Goal: Information Seeking & Learning: Learn about a topic

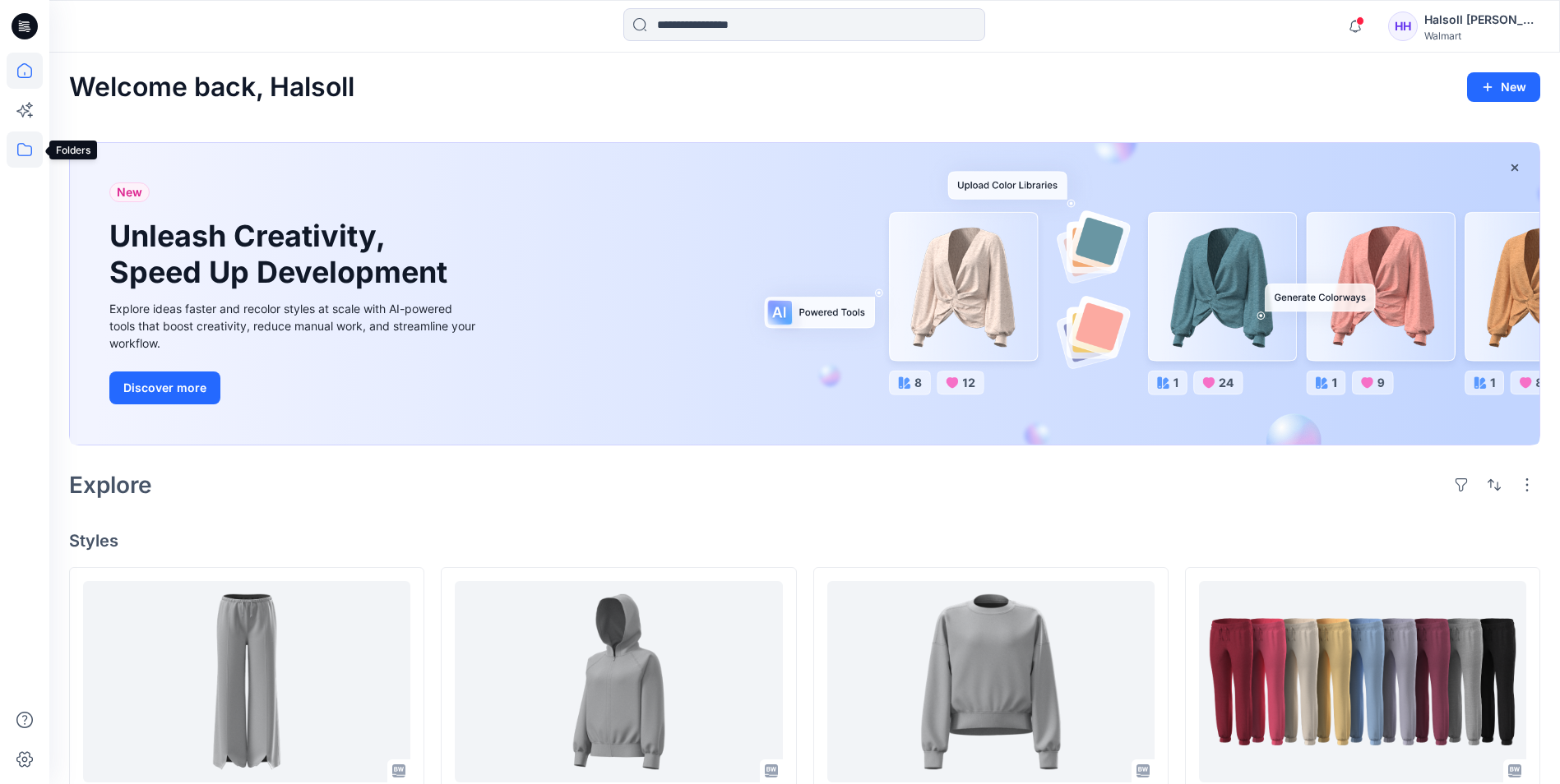
click at [27, 152] on icon at bounding box center [25, 149] width 36 height 36
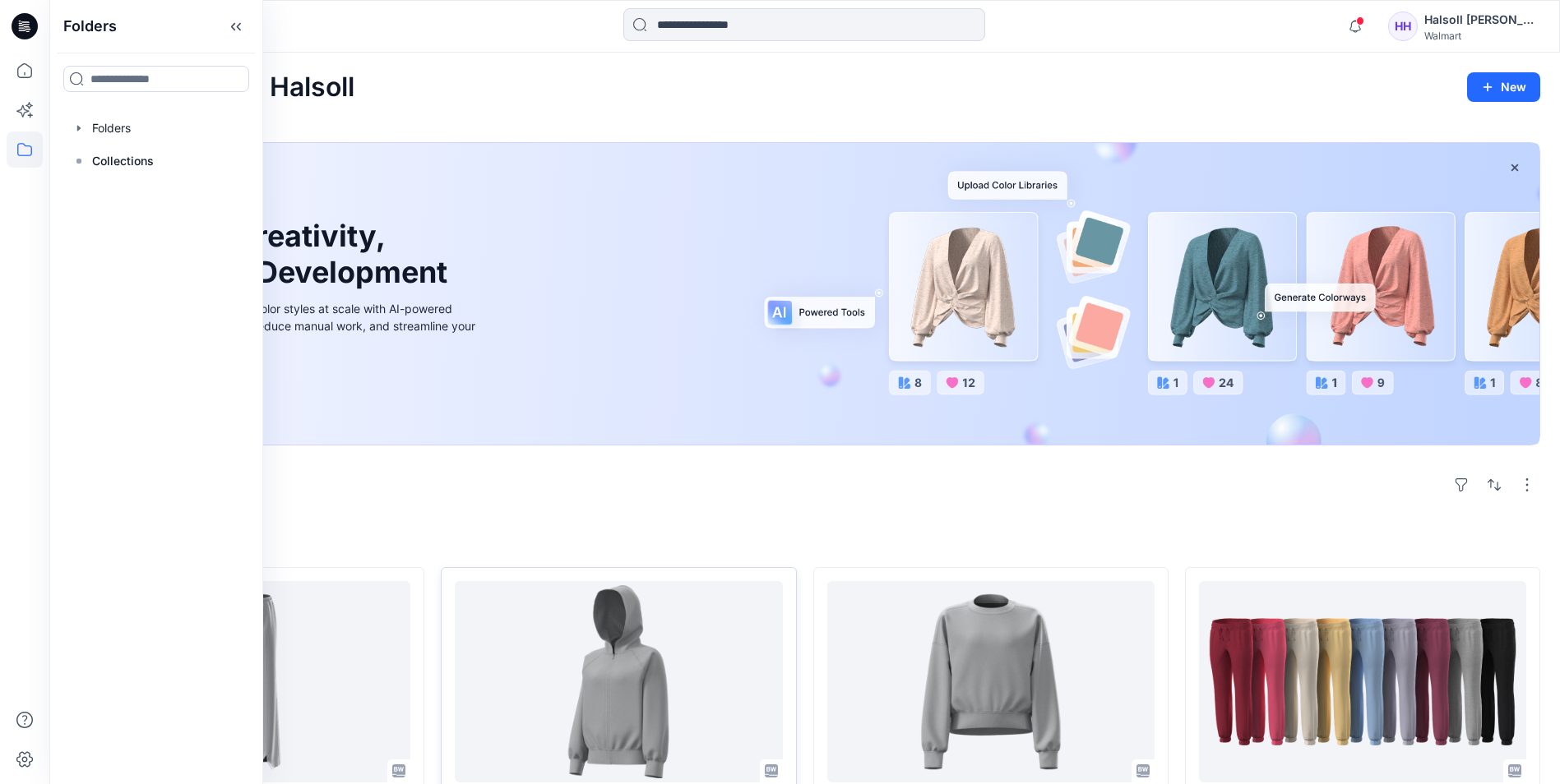
click at [455, 575] on div "TBA WA OVERSIZED ZIP UP HOODIE Updated 6 hours ago" at bounding box center [618, 710] width 355 height 286
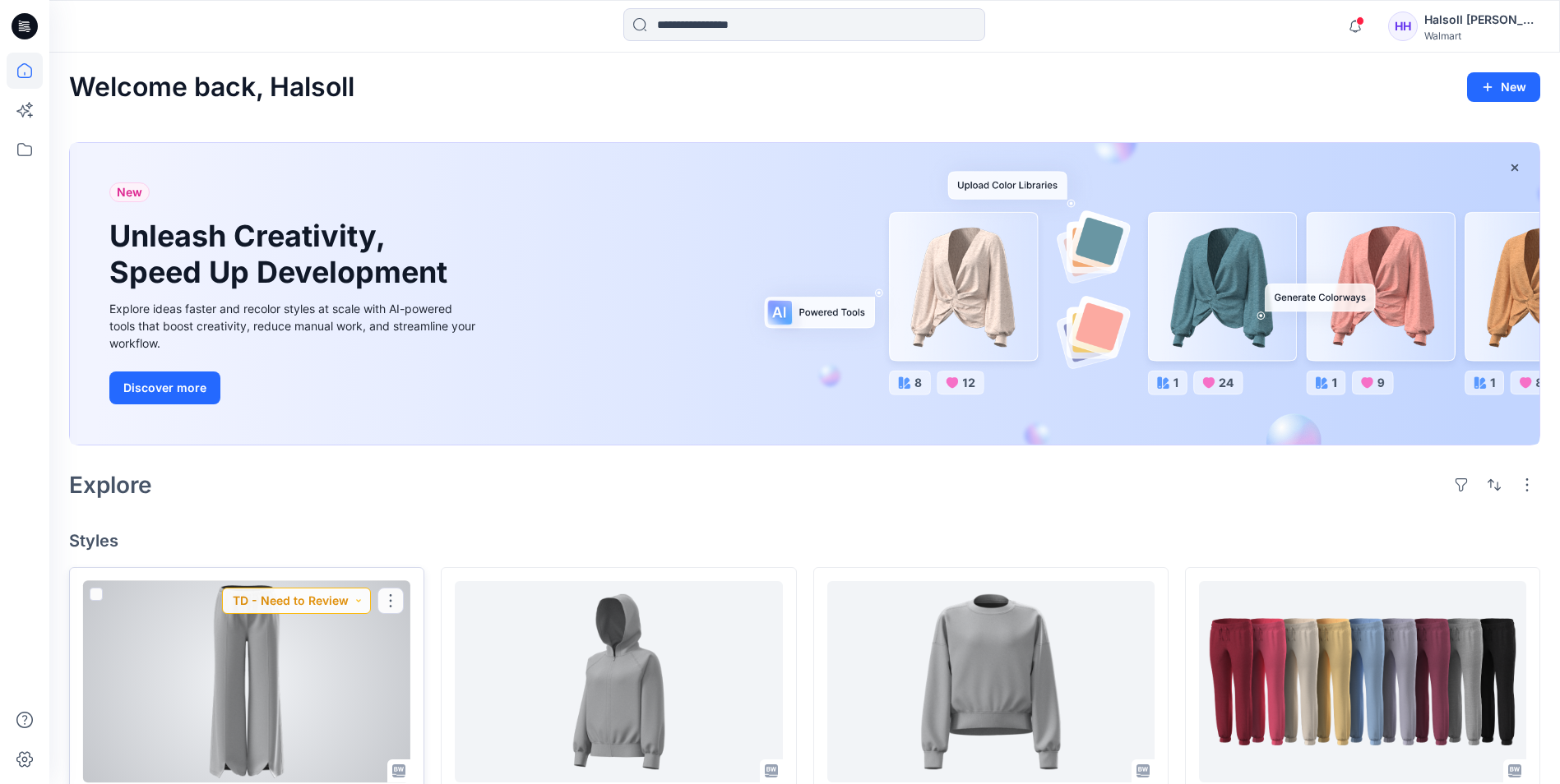
click at [313, 602] on button "TD - Need to Review" at bounding box center [297, 601] width 149 height 27
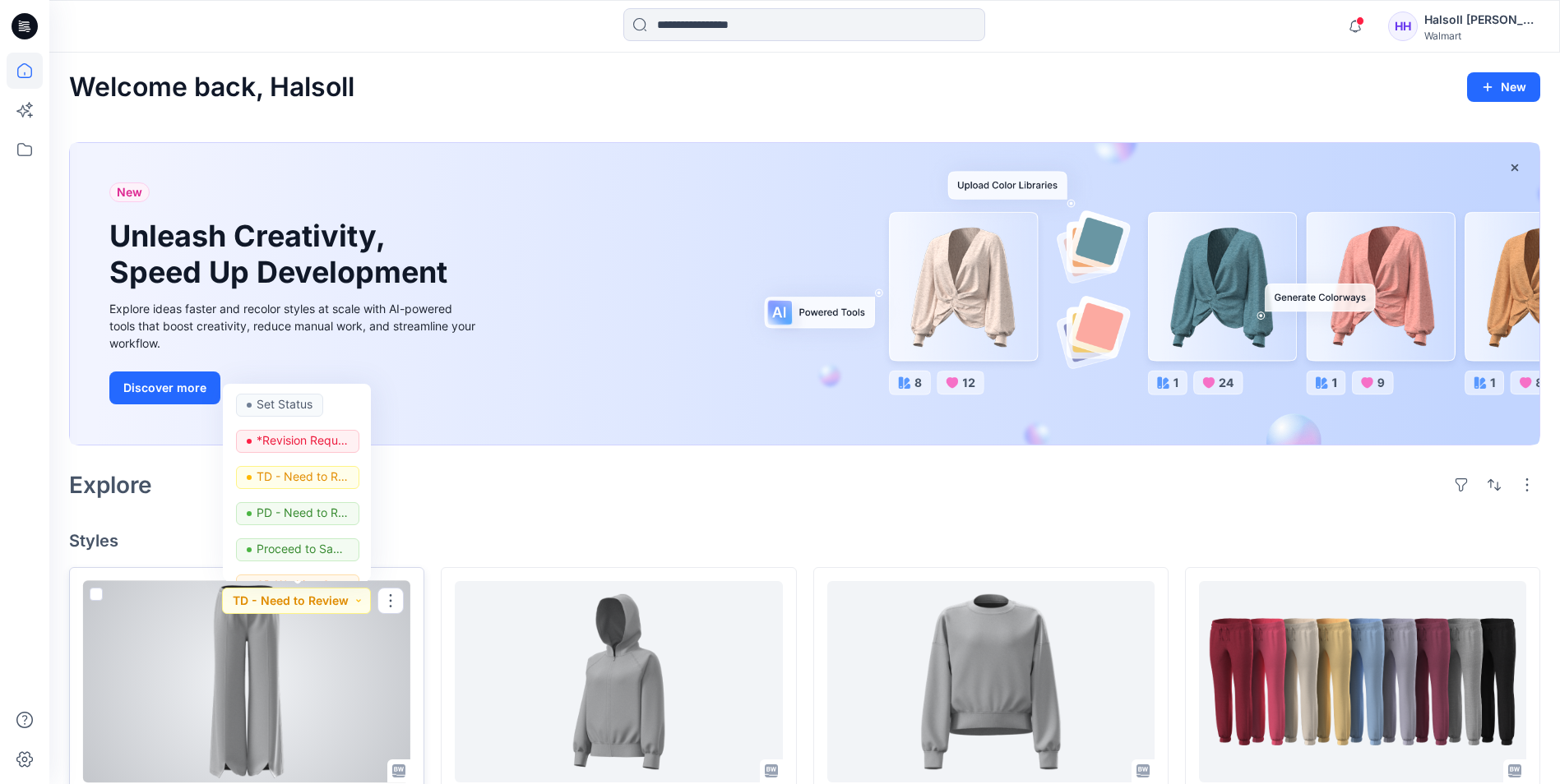
click at [286, 642] on div at bounding box center [247, 681] width 327 height 201
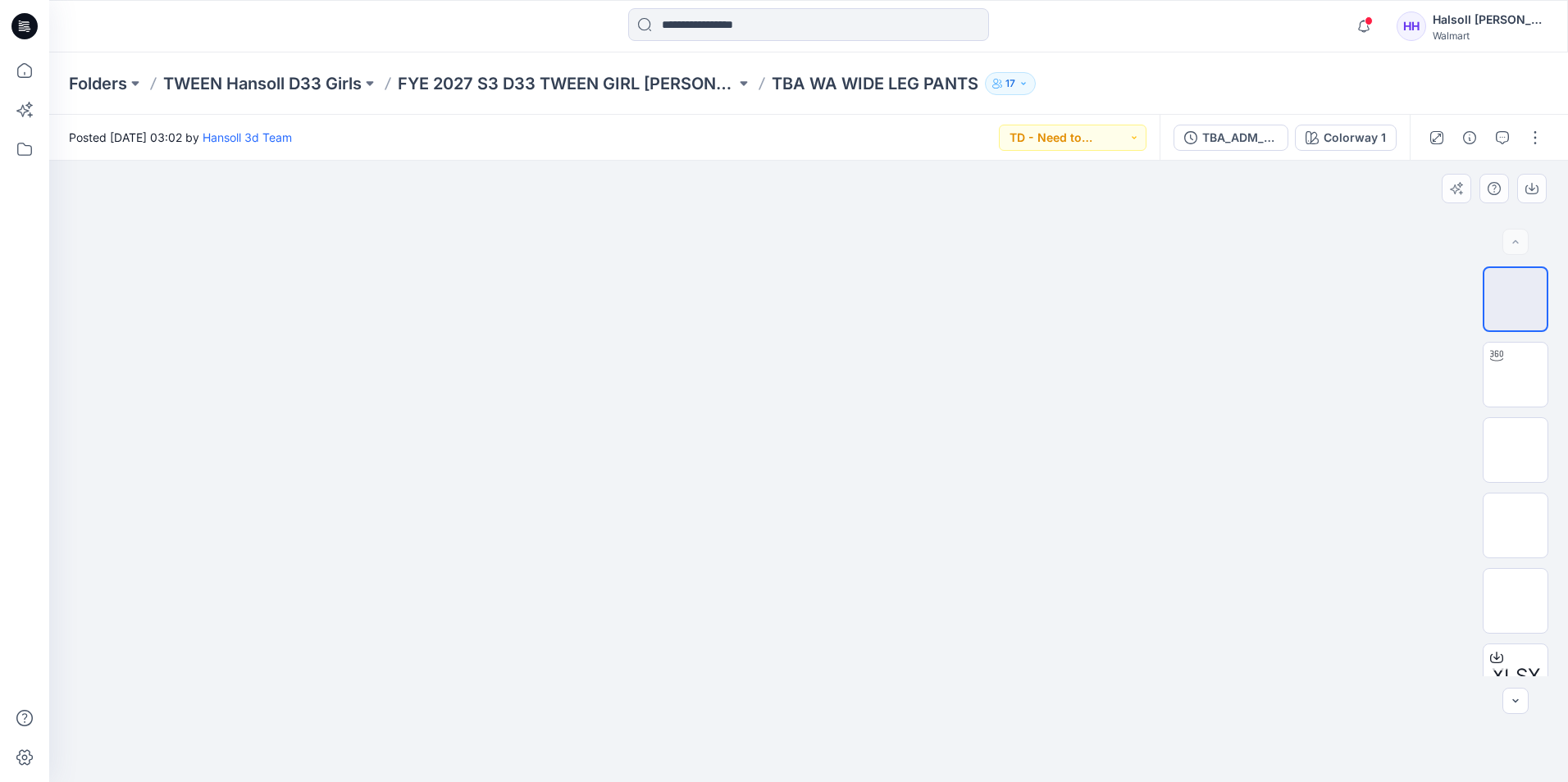
drag, startPoint x: 836, startPoint y: 253, endPoint x: 799, endPoint y: 456, distance: 206.3
click at [808, 161] on img at bounding box center [809, 161] width 280 height 0
click at [1500, 440] on img at bounding box center [1515, 450] width 64 height 34
drag, startPoint x: 859, startPoint y: 248, endPoint x: 839, endPoint y: 339, distance: 93.2
click at [837, 161] on img at bounding box center [809, 161] width 280 height 0
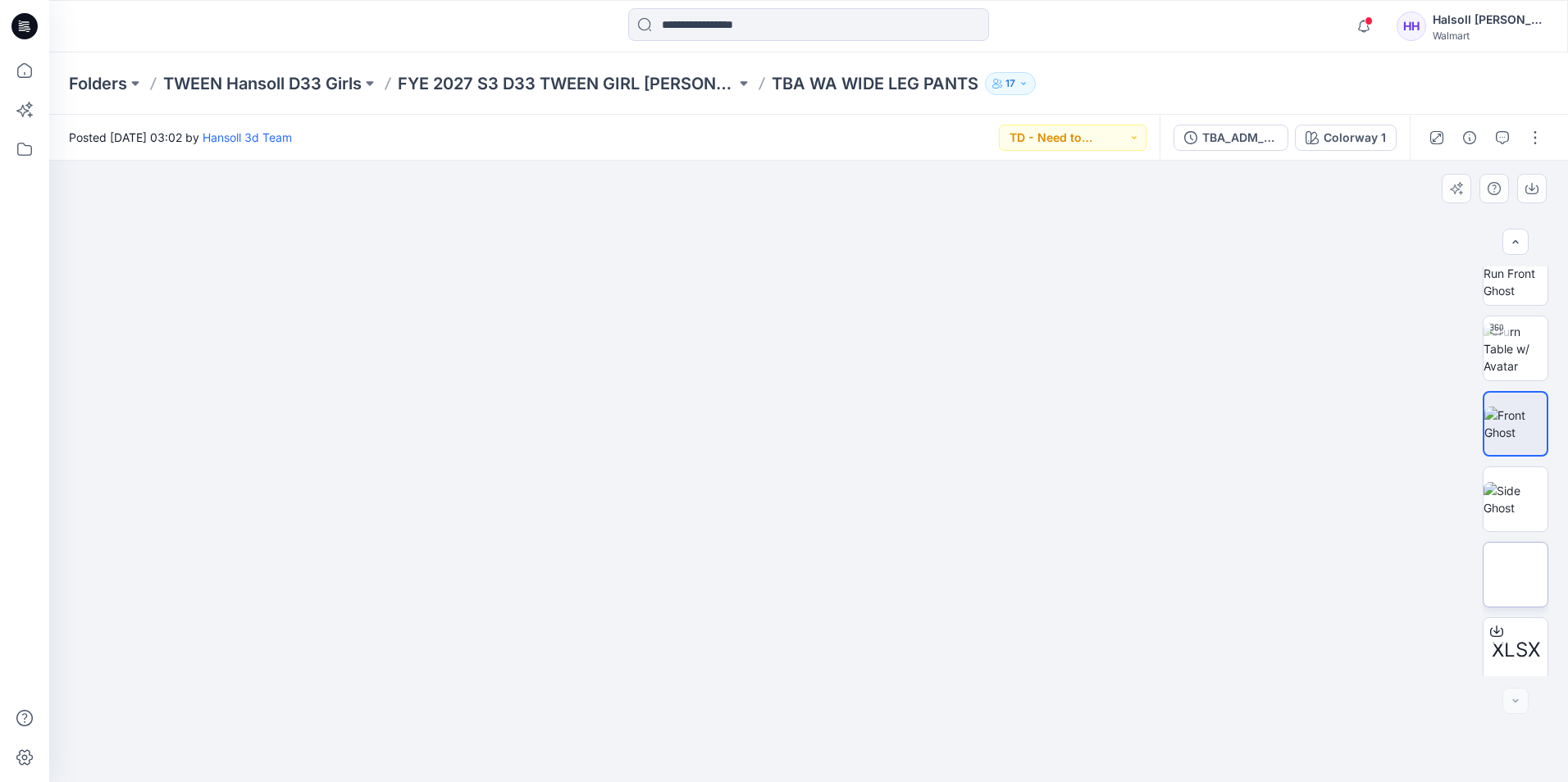
scroll to position [32, 0]
click at [1526, 554] on img at bounding box center [1515, 568] width 64 height 34
drag, startPoint x: 845, startPoint y: 222, endPoint x: 895, endPoint y: 390, distance: 175.3
click at [837, 161] on img at bounding box center [809, 161] width 287 height 0
click at [1501, 418] on img at bounding box center [1515, 417] width 64 height 34
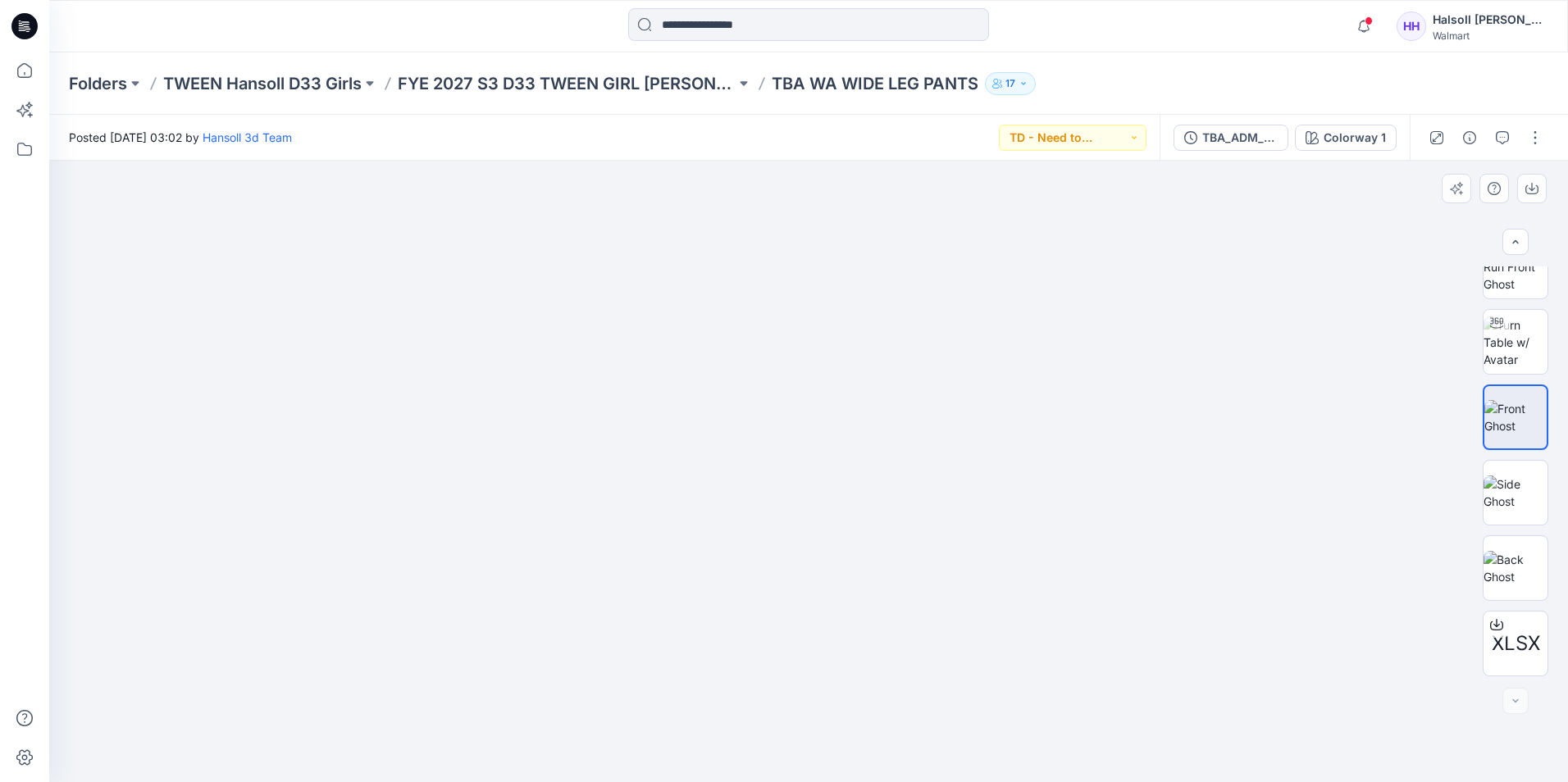
drag, startPoint x: 822, startPoint y: 274, endPoint x: 811, endPoint y: 533, distance: 259.2
click at [811, 161] on img at bounding box center [809, 161] width 280 height 0
drag, startPoint x: 787, startPoint y: 643, endPoint x: 838, endPoint y: 174, distance: 471.8
click at [838, 174] on img at bounding box center [809, 420] width 280 height 723
drag, startPoint x: 817, startPoint y: 603, endPoint x: 835, endPoint y: 514, distance: 90.8
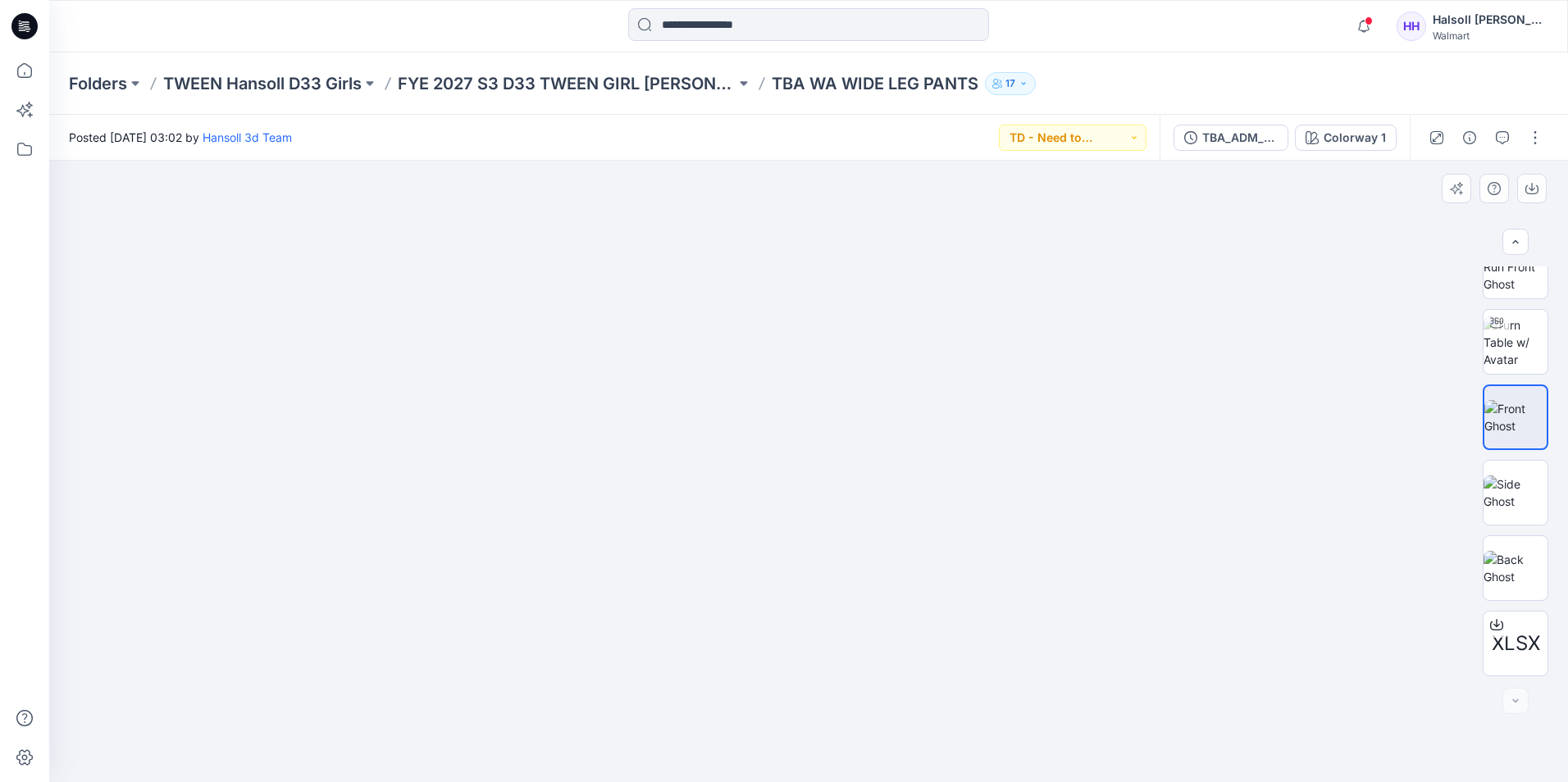
click at [833, 479] on img at bounding box center [809, 420] width 280 height 723
drag, startPoint x: 917, startPoint y: 306, endPoint x: 955, endPoint y: 678, distance: 373.9
click at [955, 695] on div at bounding box center [809, 471] width 1519 height 621
click at [1522, 510] on img at bounding box center [1515, 492] width 64 height 34
drag, startPoint x: 888, startPoint y: 326, endPoint x: 855, endPoint y: 582, distance: 258.1
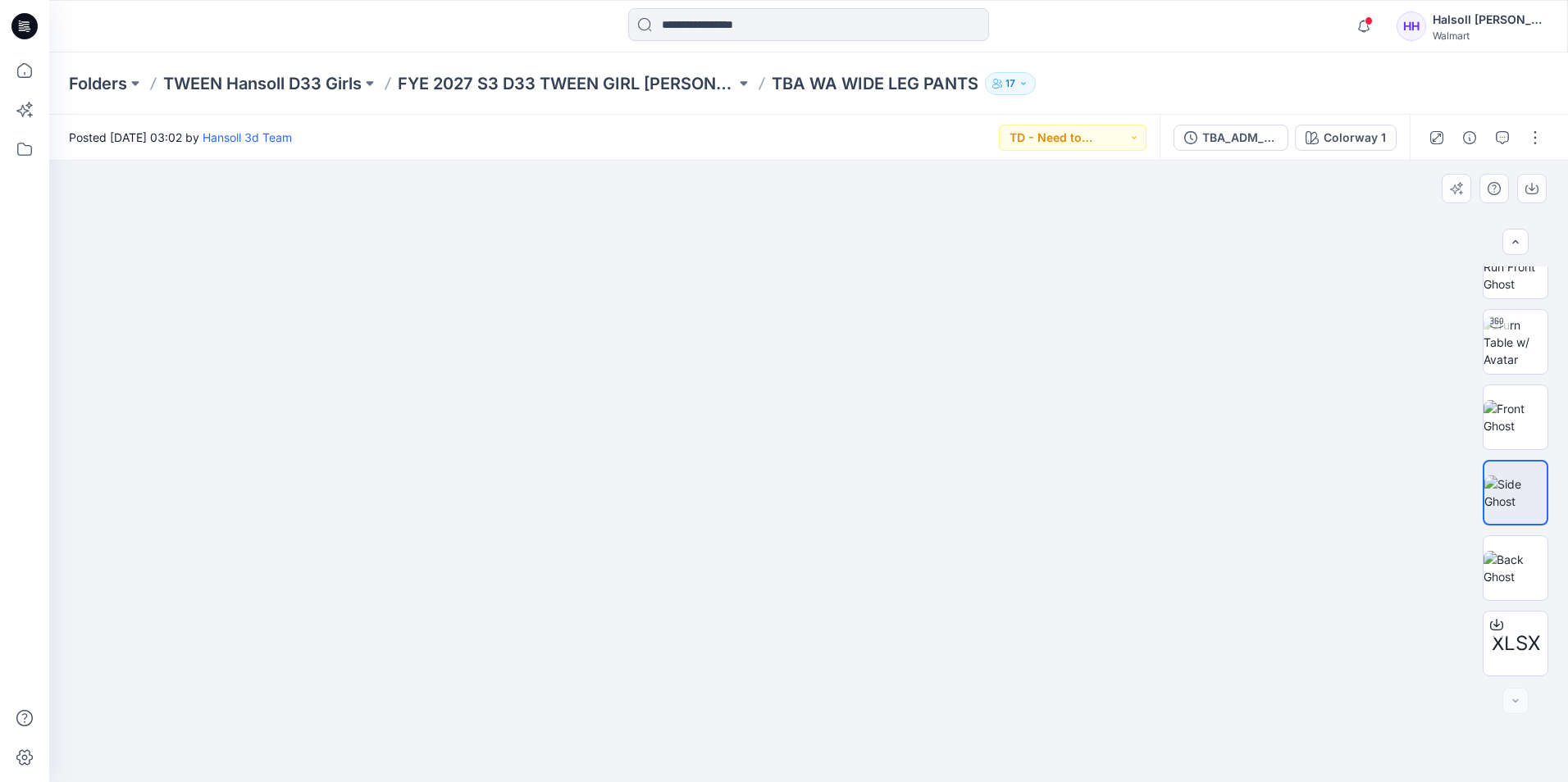
click at [855, 582] on img at bounding box center [809, 471] width 191 height 621
click at [1514, 556] on img at bounding box center [1515, 568] width 64 height 34
click at [1520, 483] on img at bounding box center [1515, 492] width 64 height 34
click at [1511, 411] on img at bounding box center [1515, 417] width 64 height 34
click at [1513, 492] on img at bounding box center [1515, 492] width 64 height 34
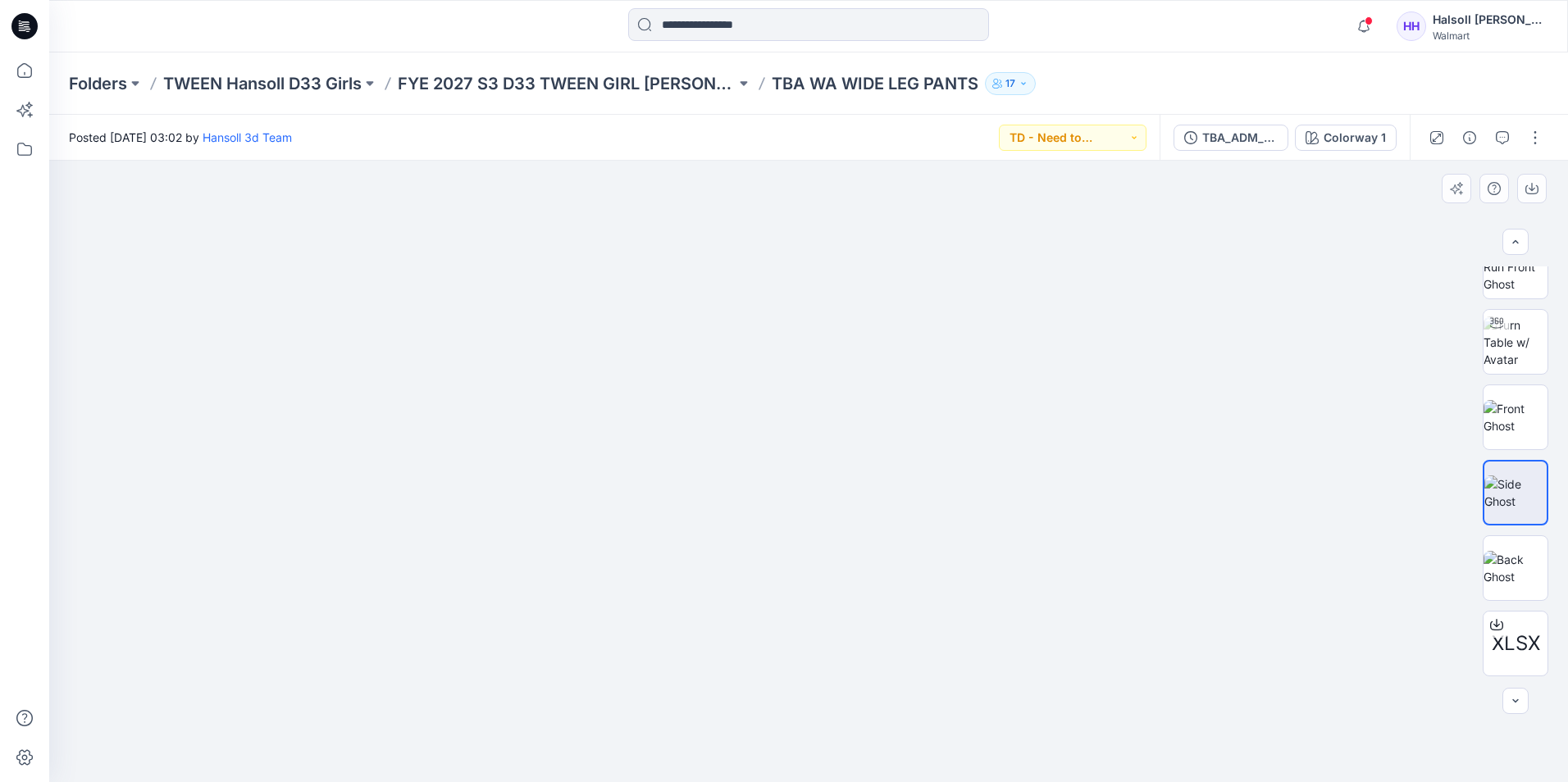
scroll to position [0, 0]
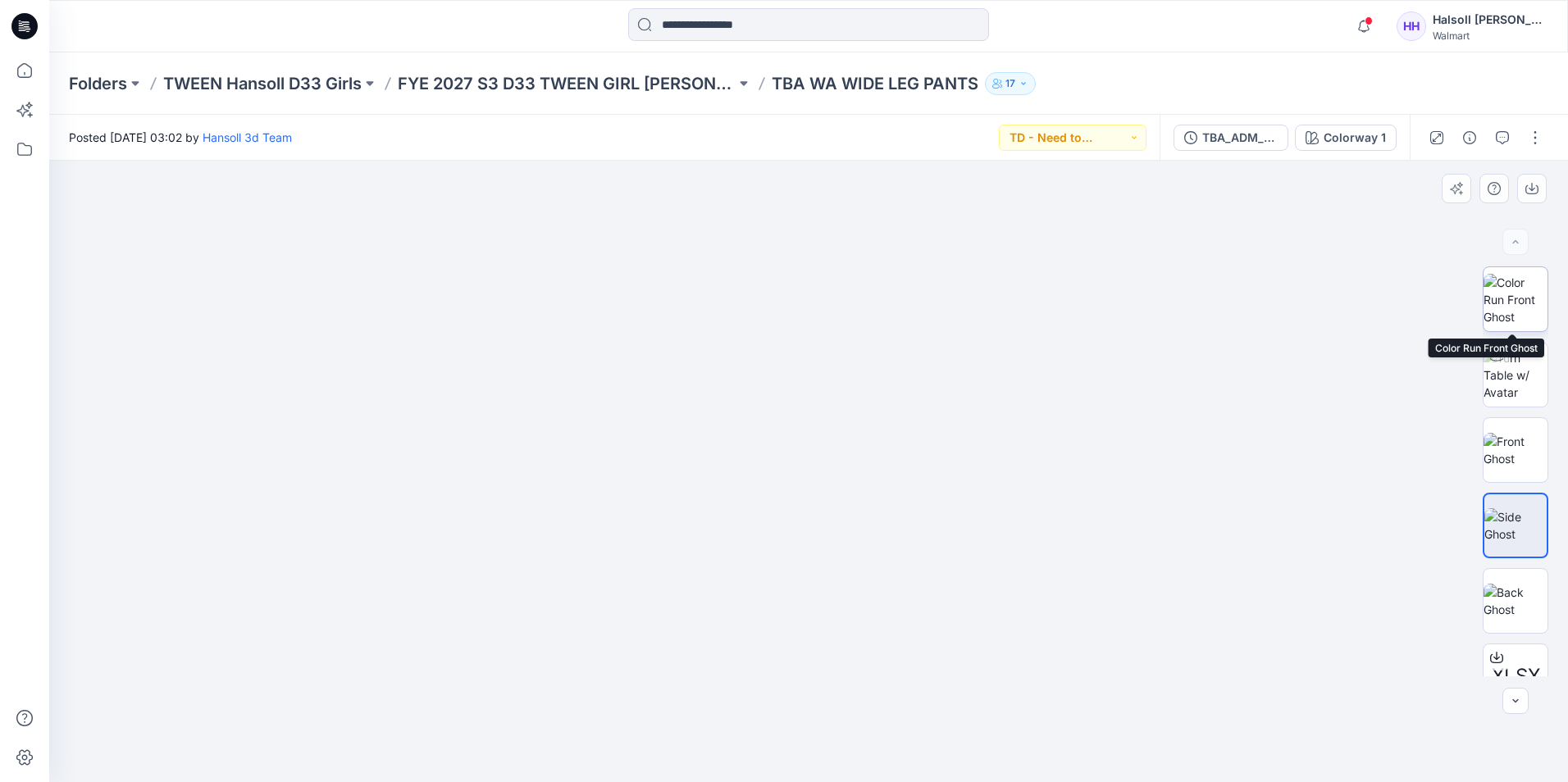
click at [1512, 273] on img at bounding box center [1515, 299] width 64 height 51
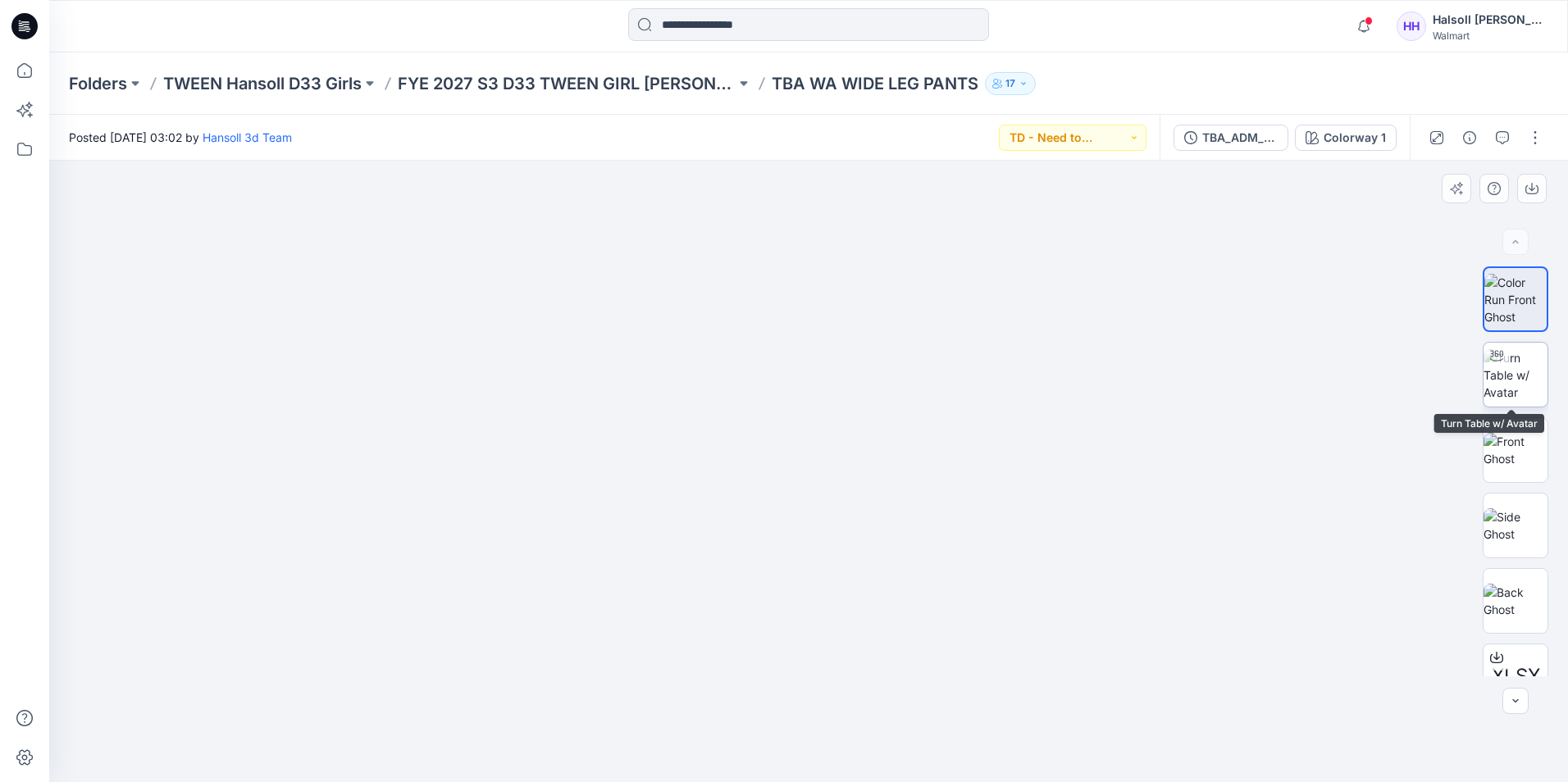
click at [1513, 364] on img at bounding box center [1515, 375] width 64 height 51
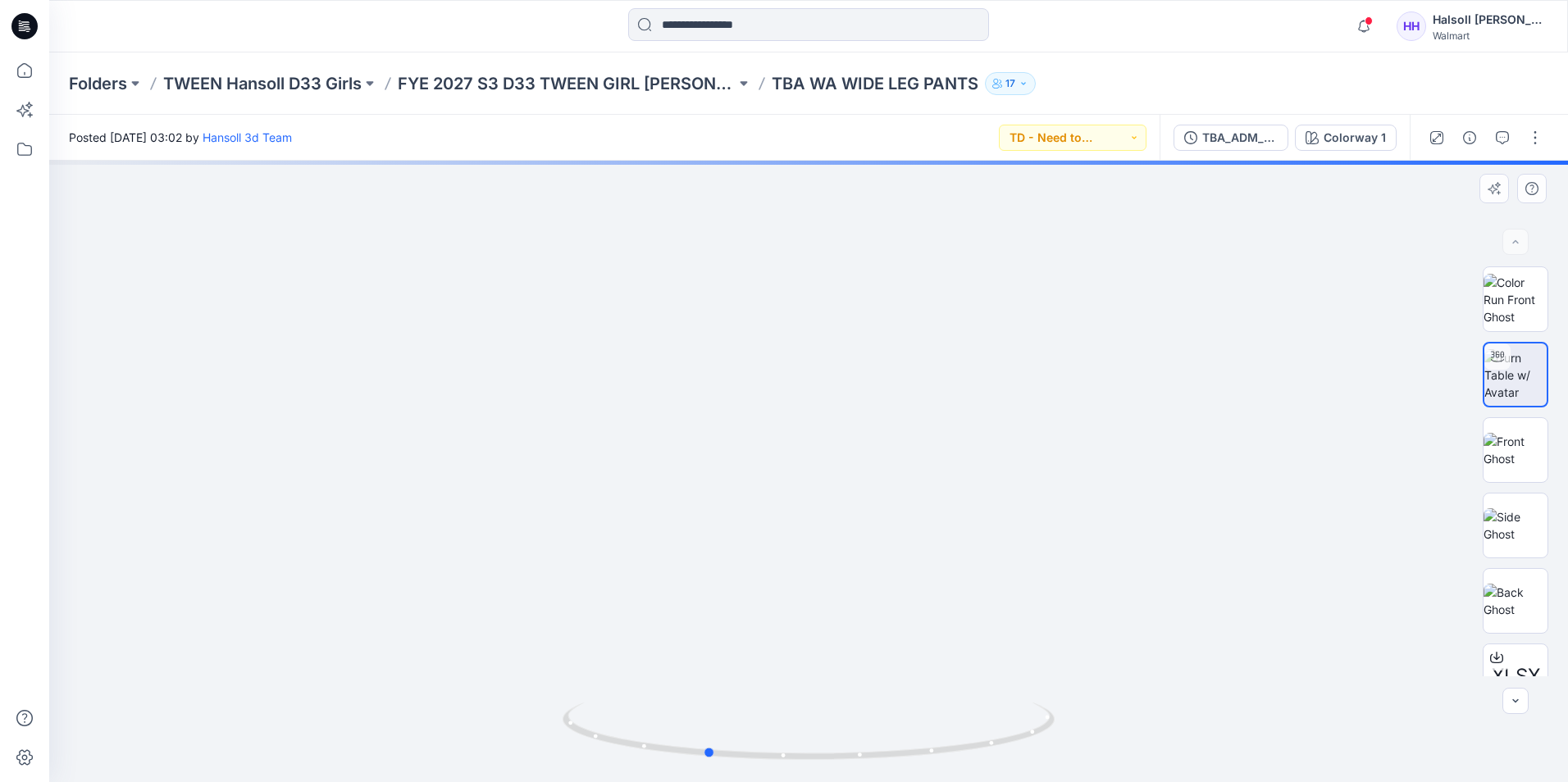
drag, startPoint x: 957, startPoint y: 387, endPoint x: 854, endPoint y: 415, distance: 106.7
click at [854, 415] on div at bounding box center [809, 471] width 1519 height 621
drag, startPoint x: 907, startPoint y: 359, endPoint x: 909, endPoint y: 335, distance: 24.1
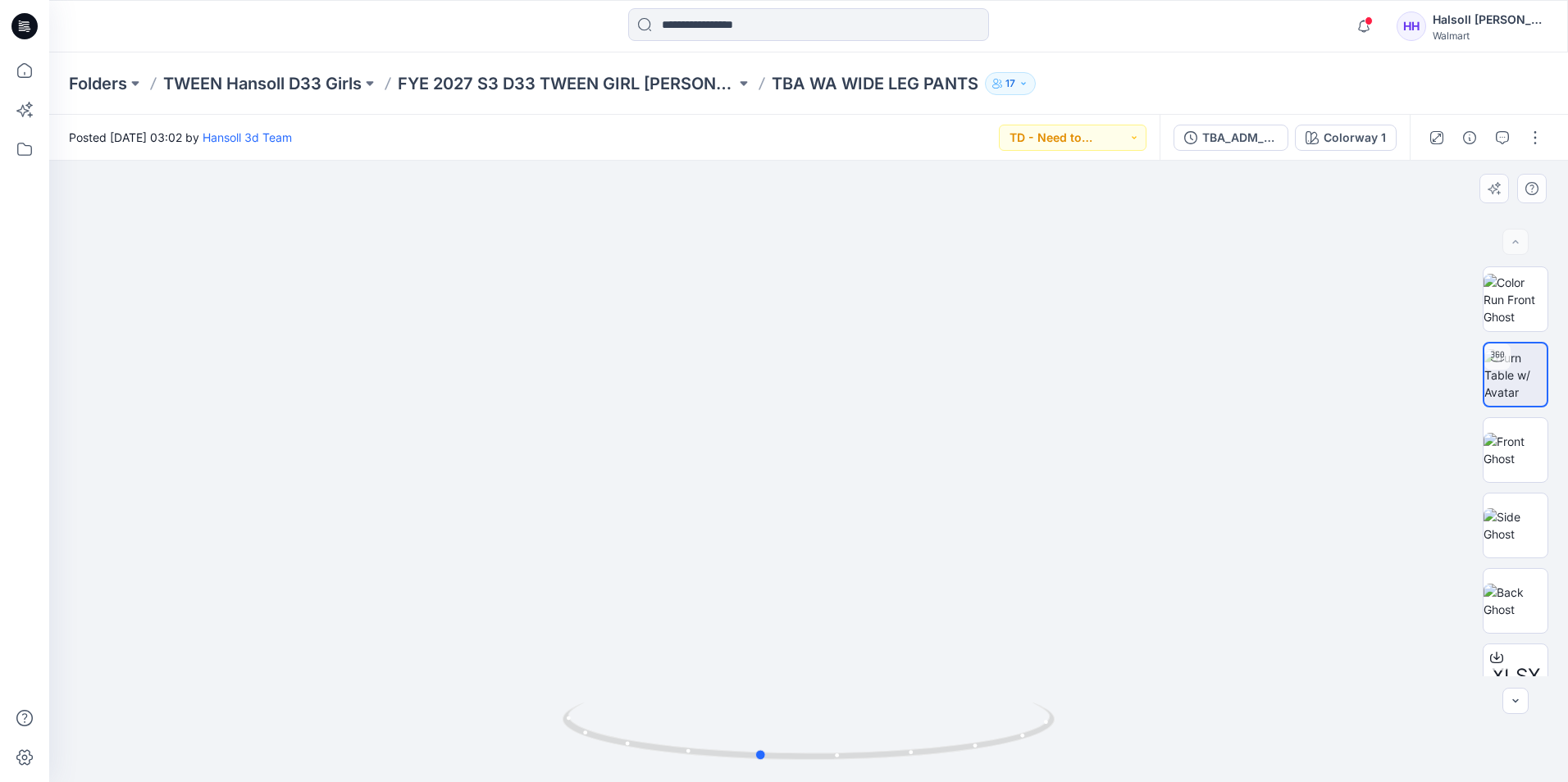
drag, startPoint x: 908, startPoint y: 756, endPoint x: 961, endPoint y: 764, distance: 53.6
click at [961, 764] on div at bounding box center [809, 741] width 492 height 82
drag, startPoint x: 864, startPoint y: 637, endPoint x: 847, endPoint y: 580, distance: 59.5
click at [987, 756] on icon at bounding box center [811, 733] width 496 height 62
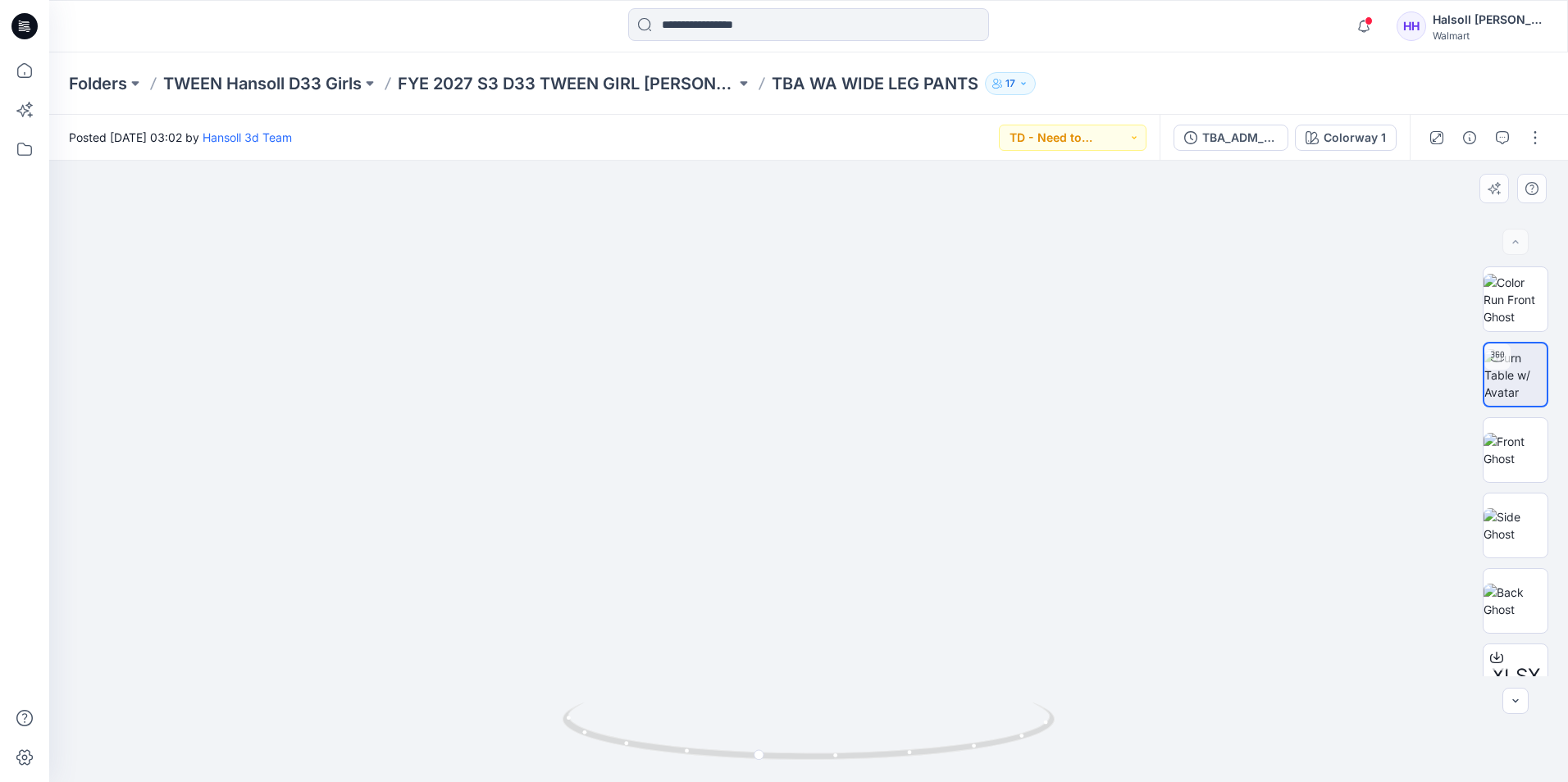
click at [1222, 620] on img at bounding box center [788, 255] width 2243 height 2242
click at [646, 85] on p "FYE 2027 S3 D33 TWEEN GIRL [PERSON_NAME]" at bounding box center [566, 83] width 338 height 23
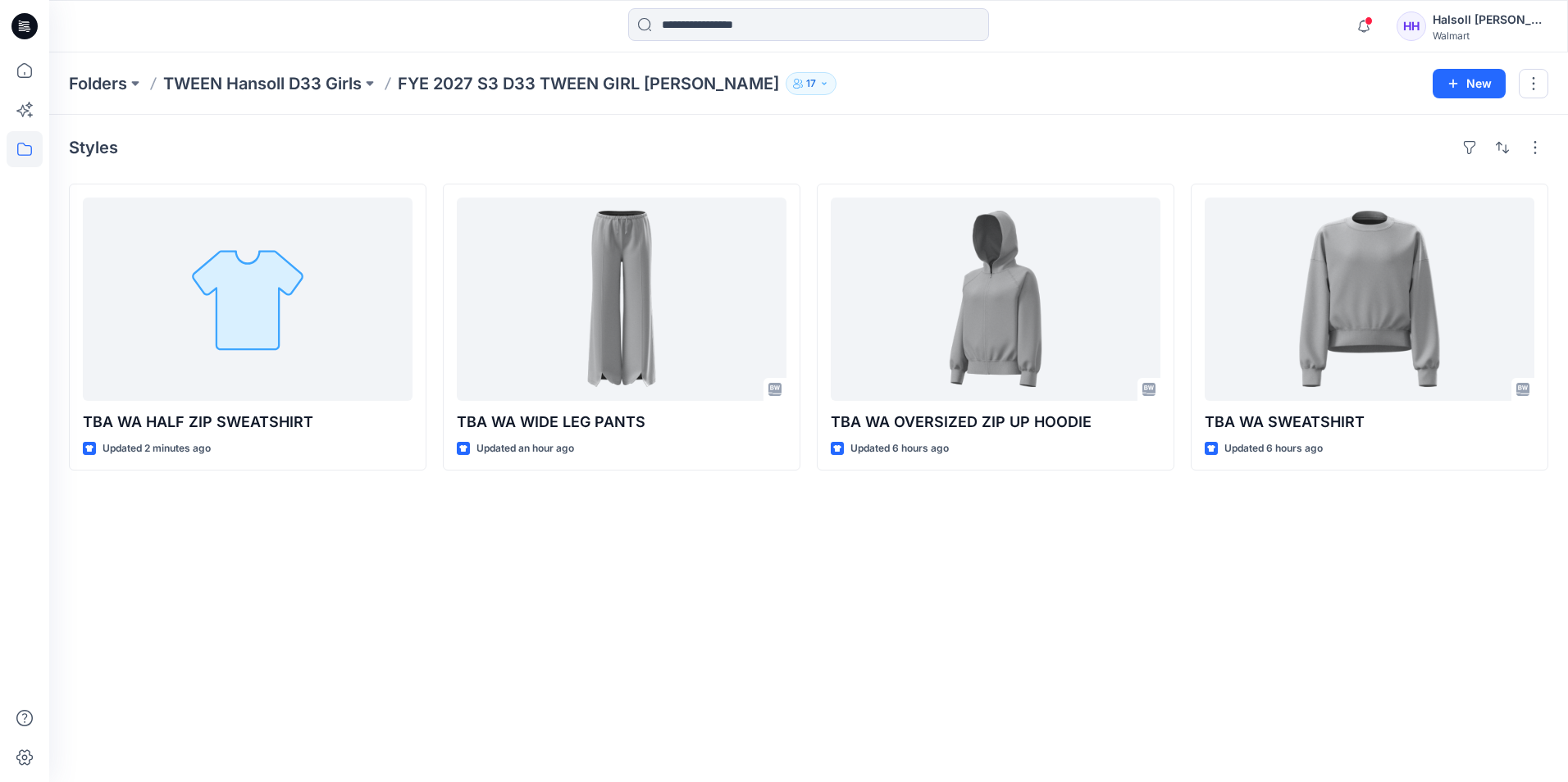
click at [115, 574] on div "Styles TBA WA HALF ZIP SWEATSHIRT Updated 2 minutes ago TBA WA WIDE LEG PANTS U…" at bounding box center [809, 448] width 1519 height 667
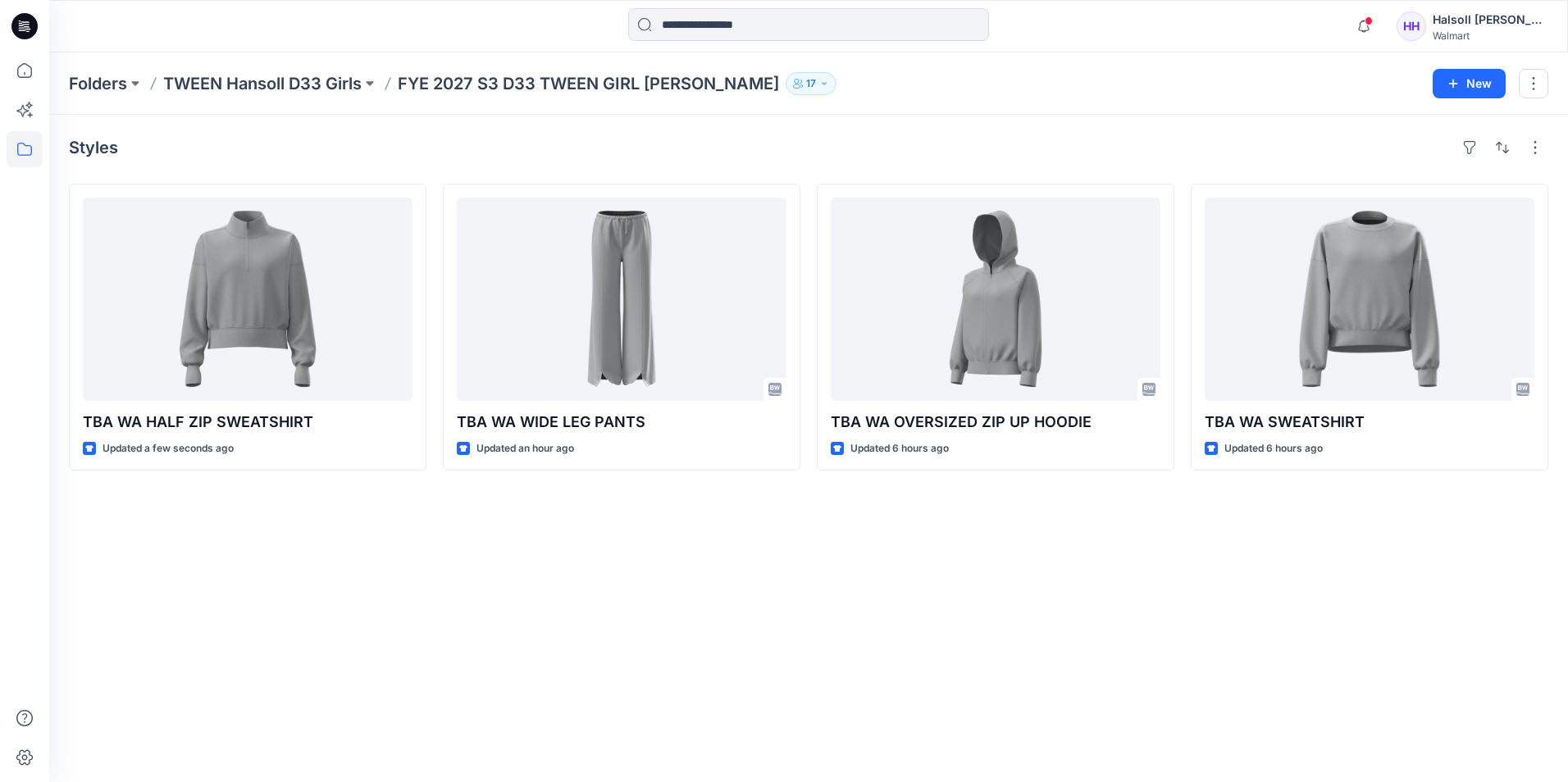
click at [770, 770] on div "Styles TBA WA HALF ZIP SWEATSHIRT Updated a few seconds ago TBA WA WIDE LEG PAN…" at bounding box center [809, 448] width 1519 height 667
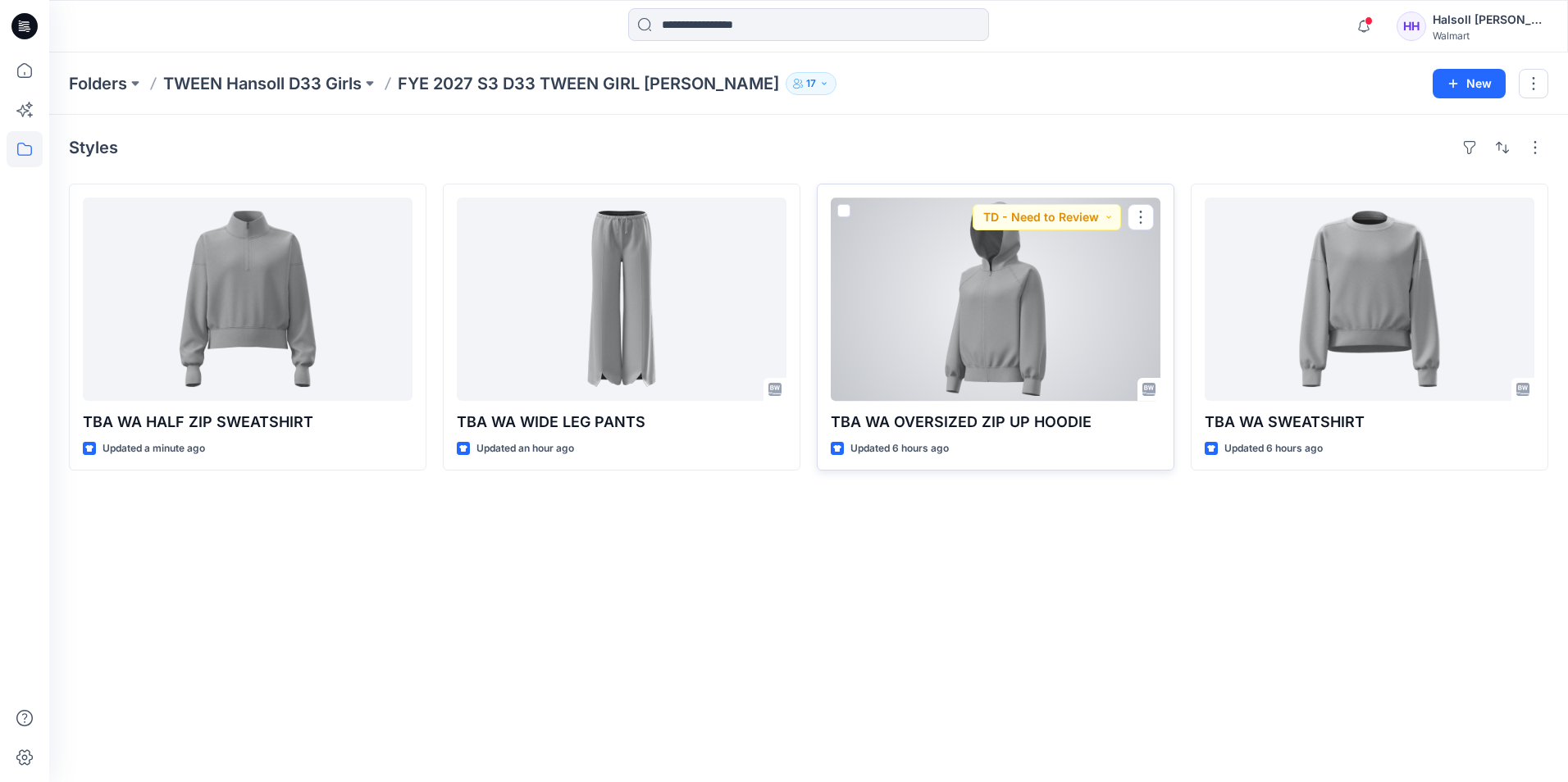
click at [982, 313] on div at bounding box center [996, 299] width 330 height 203
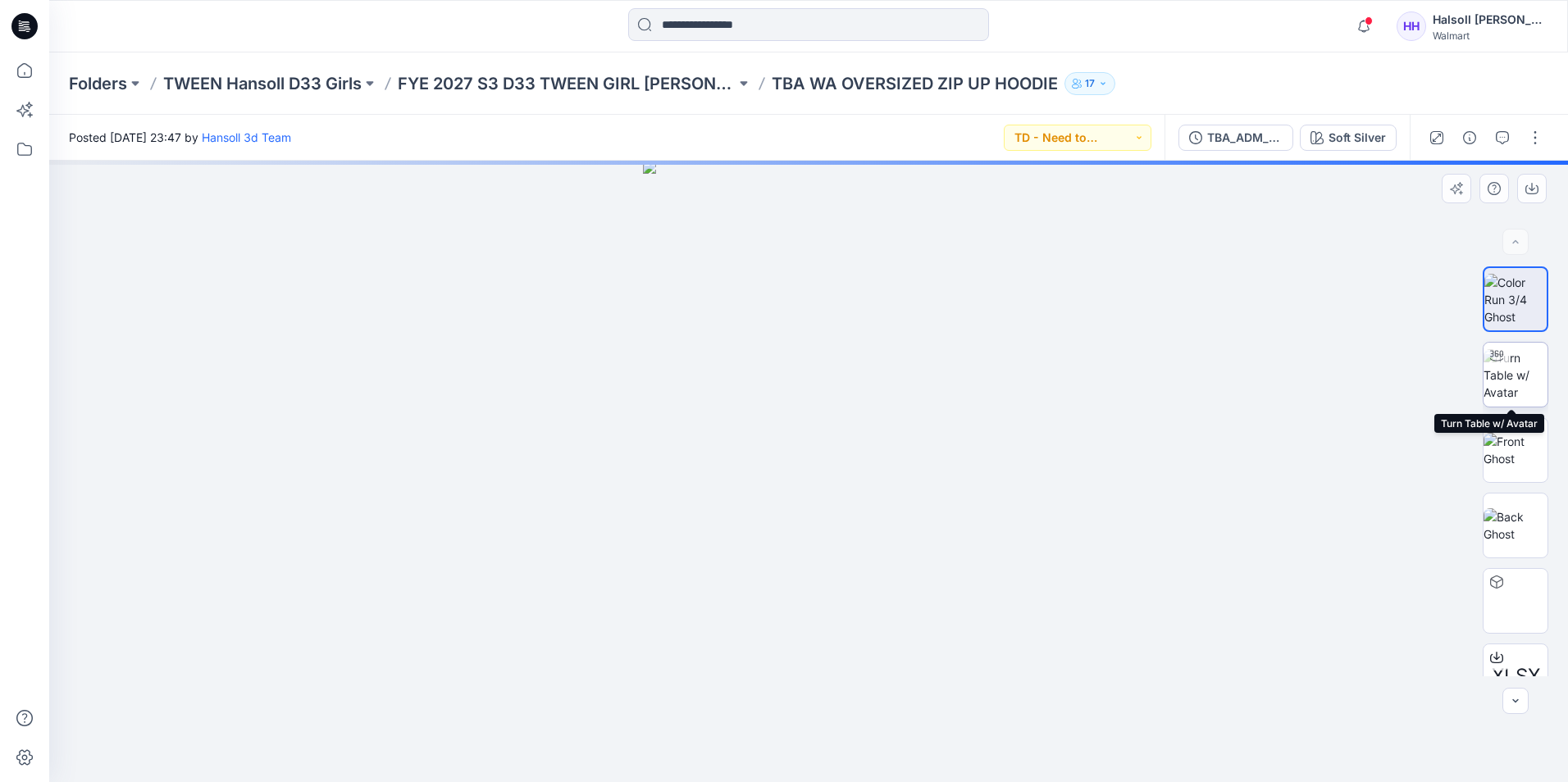
click at [1525, 375] on img at bounding box center [1515, 375] width 64 height 51
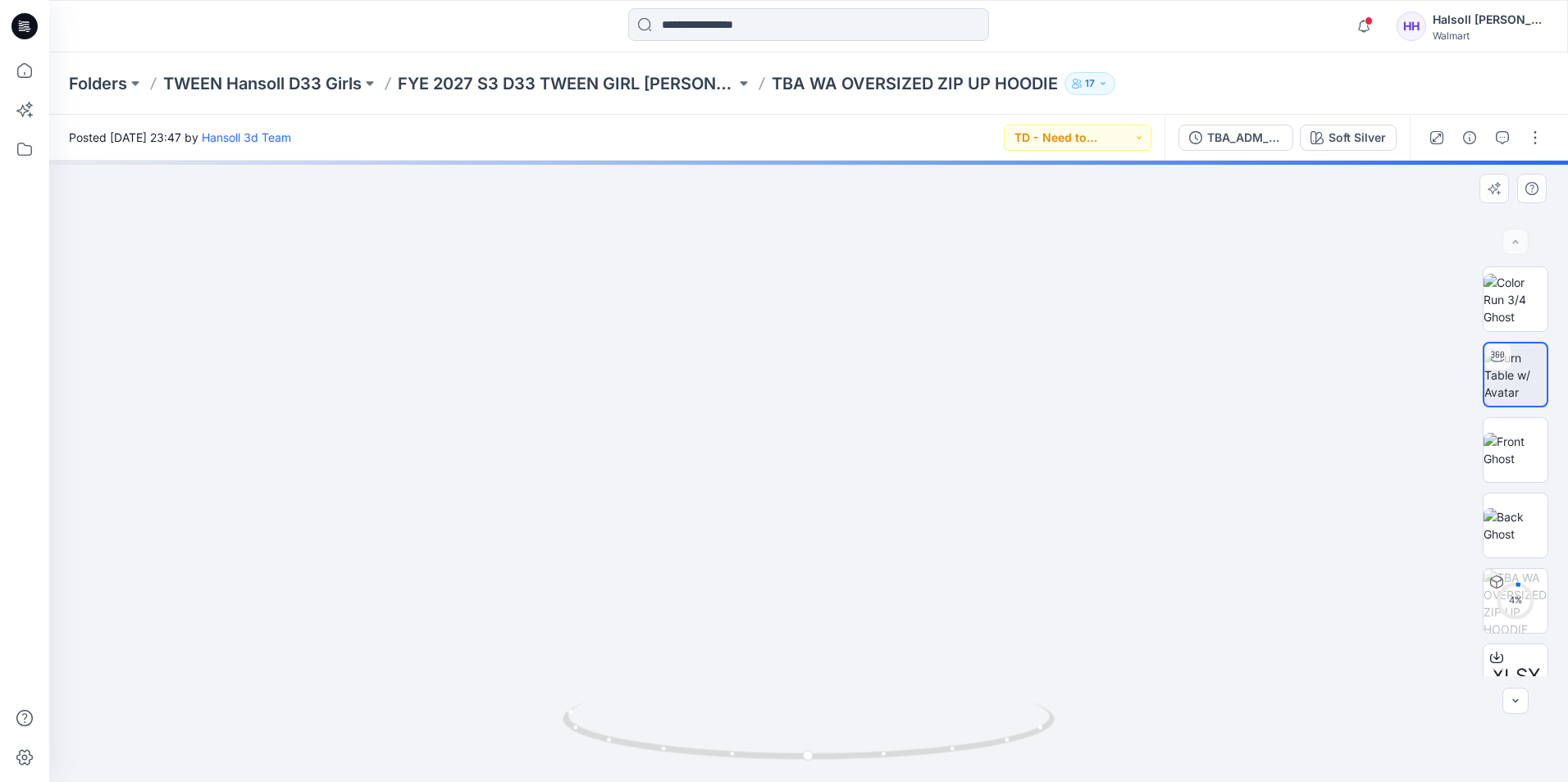
drag, startPoint x: 873, startPoint y: 205, endPoint x: 835, endPoint y: 541, distance: 338.1
drag, startPoint x: 852, startPoint y: 274, endPoint x: 822, endPoint y: 373, distance: 103.4
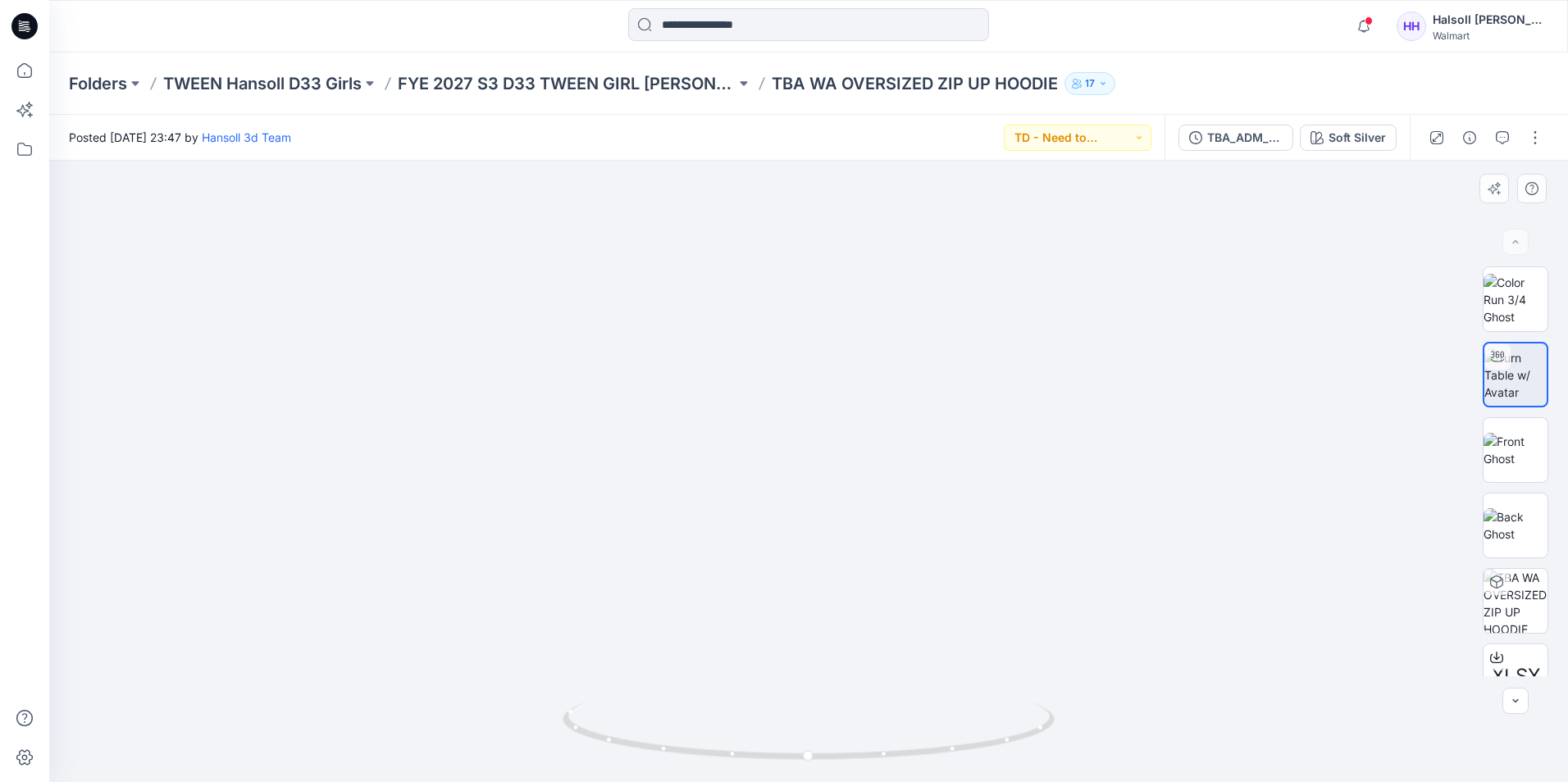
drag, startPoint x: 859, startPoint y: 546, endPoint x: 841, endPoint y: 275, distance: 271.6
click at [828, 520] on img at bounding box center [770, 133] width 2409 height 1299
drag, startPoint x: 839, startPoint y: 369, endPoint x: 828, endPoint y: 363, distance: 12.5
click at [837, 374] on img at bounding box center [769, 183] width 2409 height 1198
drag, startPoint x: 957, startPoint y: 567, endPoint x: 887, endPoint y: 432, distance: 152.1
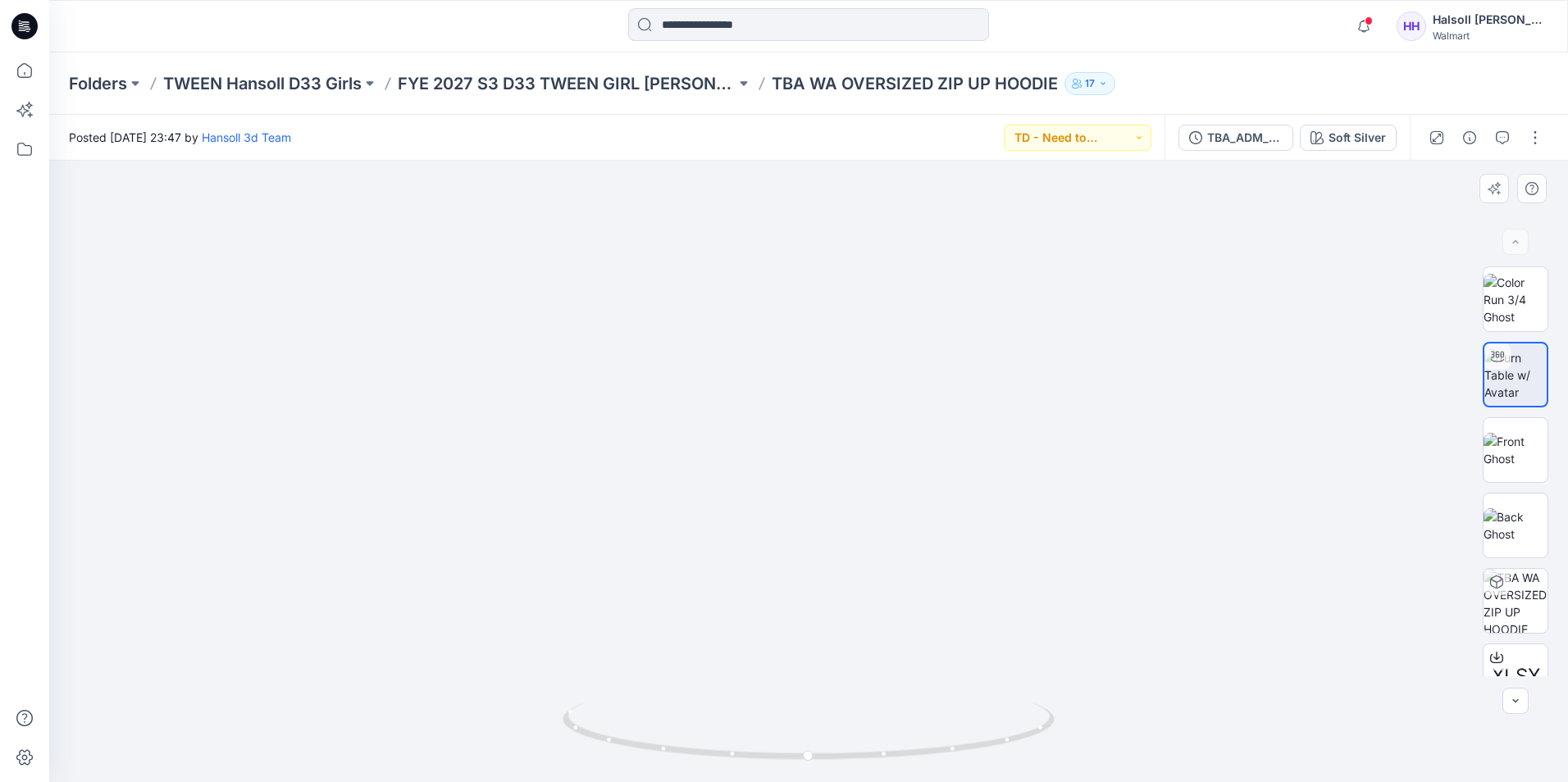
click at [885, 409] on img at bounding box center [804, 13] width 3359 height 1540
drag, startPoint x: 902, startPoint y: 443, endPoint x: 871, endPoint y: 320, distance: 126.8
click at [602, 85] on p "FYE 2027 S3 D33 TWEEN GIRL [PERSON_NAME]" at bounding box center [566, 83] width 338 height 23
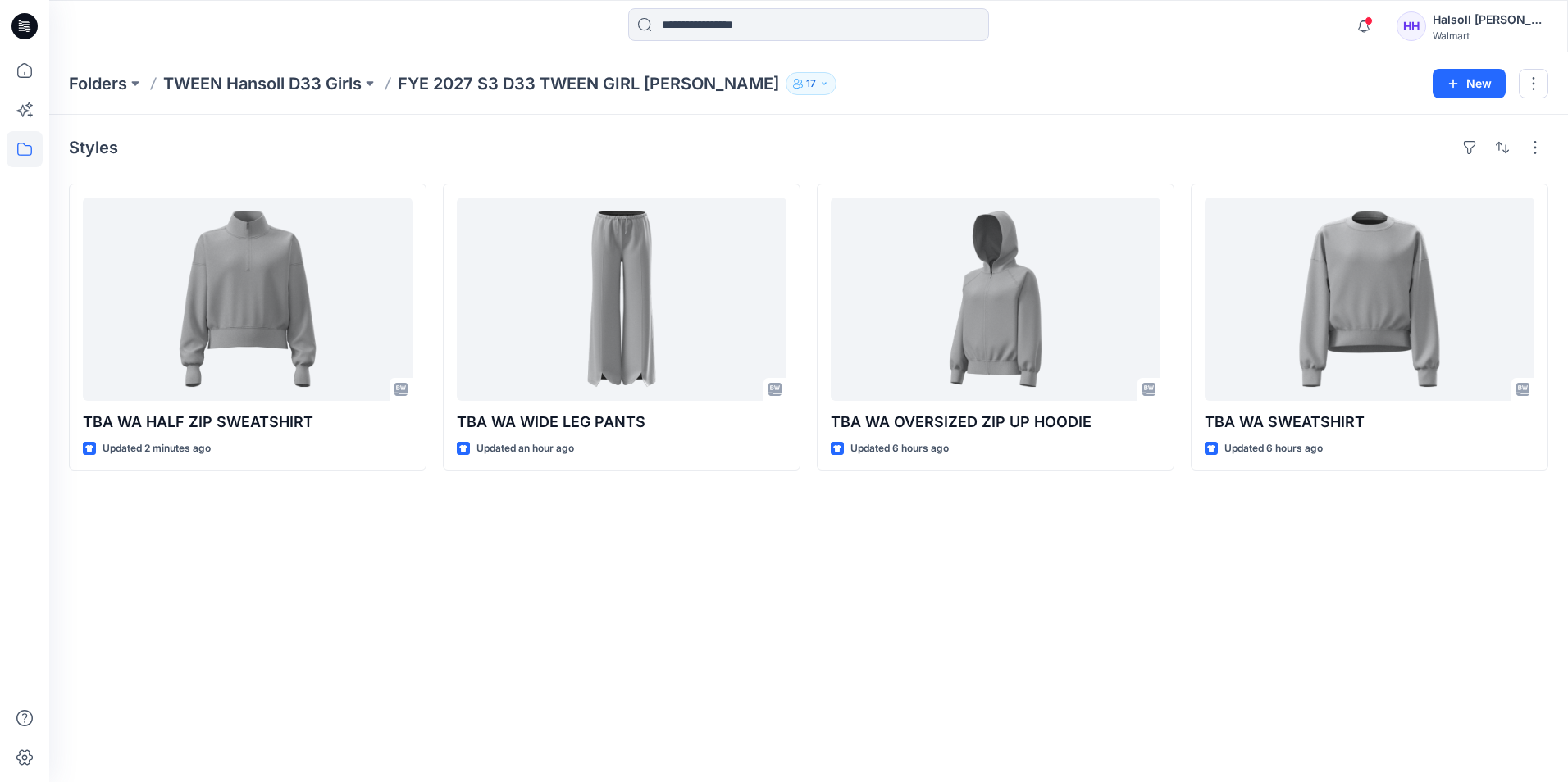
click at [639, 673] on div "Styles TBA WA HALF ZIP SWEATSHIRT Updated 2 minutes ago TBA WA WIDE LEG PANTS U…" at bounding box center [809, 448] width 1519 height 667
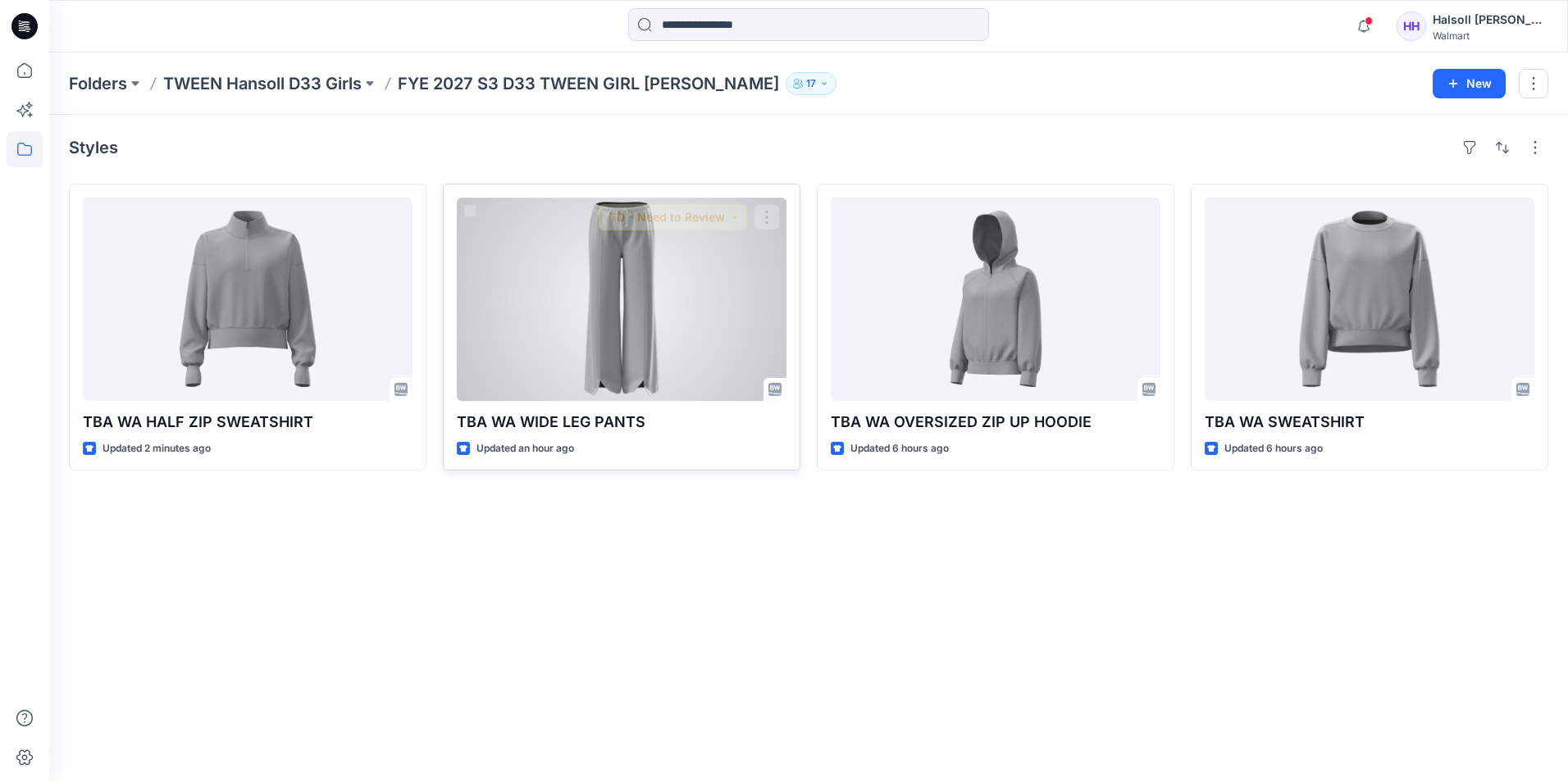
click at [634, 346] on div at bounding box center [622, 299] width 330 height 203
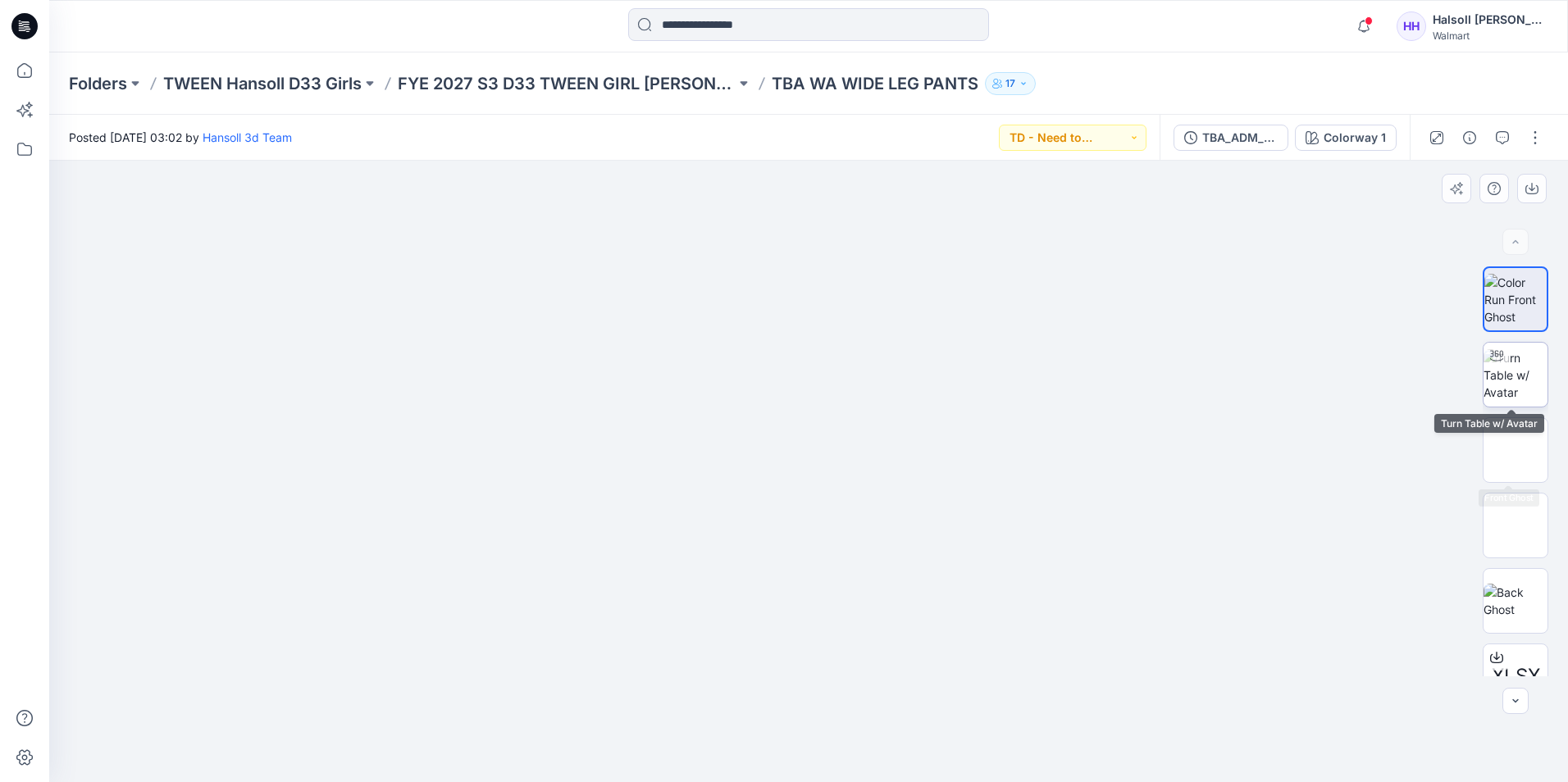
click at [1518, 376] on img at bounding box center [1515, 375] width 64 height 51
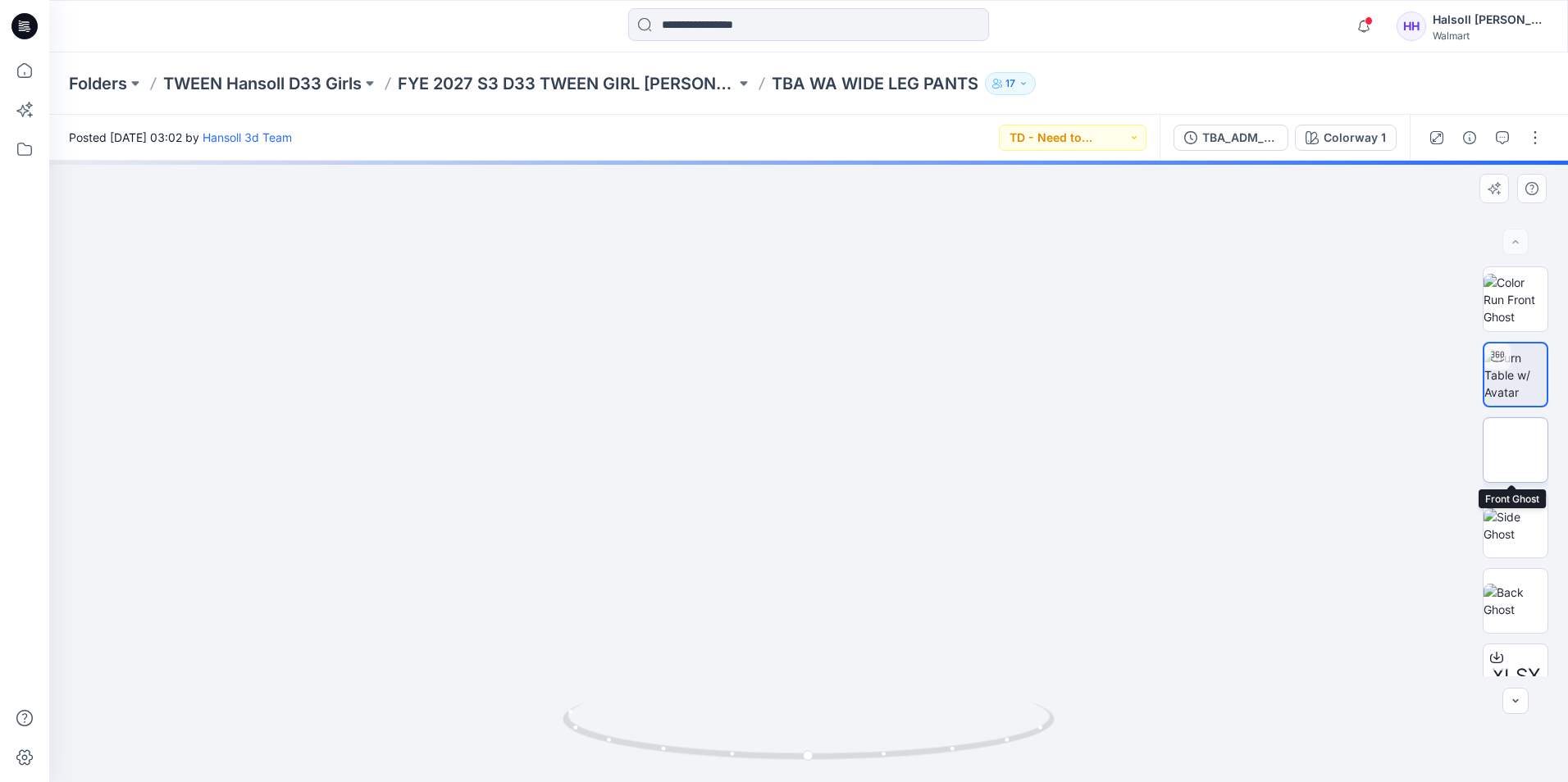
click at [1516, 450] on img at bounding box center [1516, 450] width 0 height 0
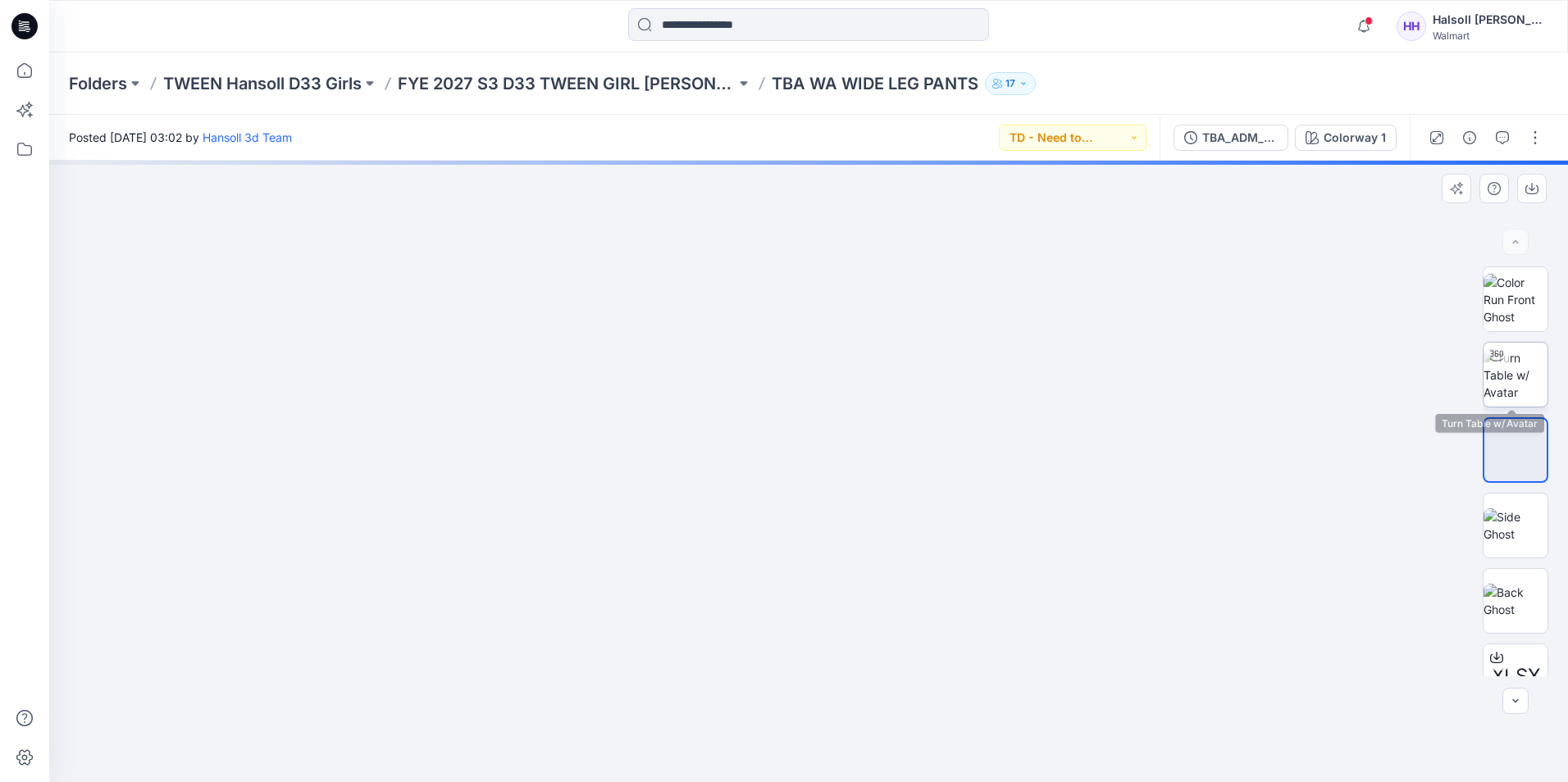
click at [1509, 392] on img at bounding box center [1515, 375] width 64 height 51
drag, startPoint x: 864, startPoint y: 442, endPoint x: 856, endPoint y: 392, distance: 50.6
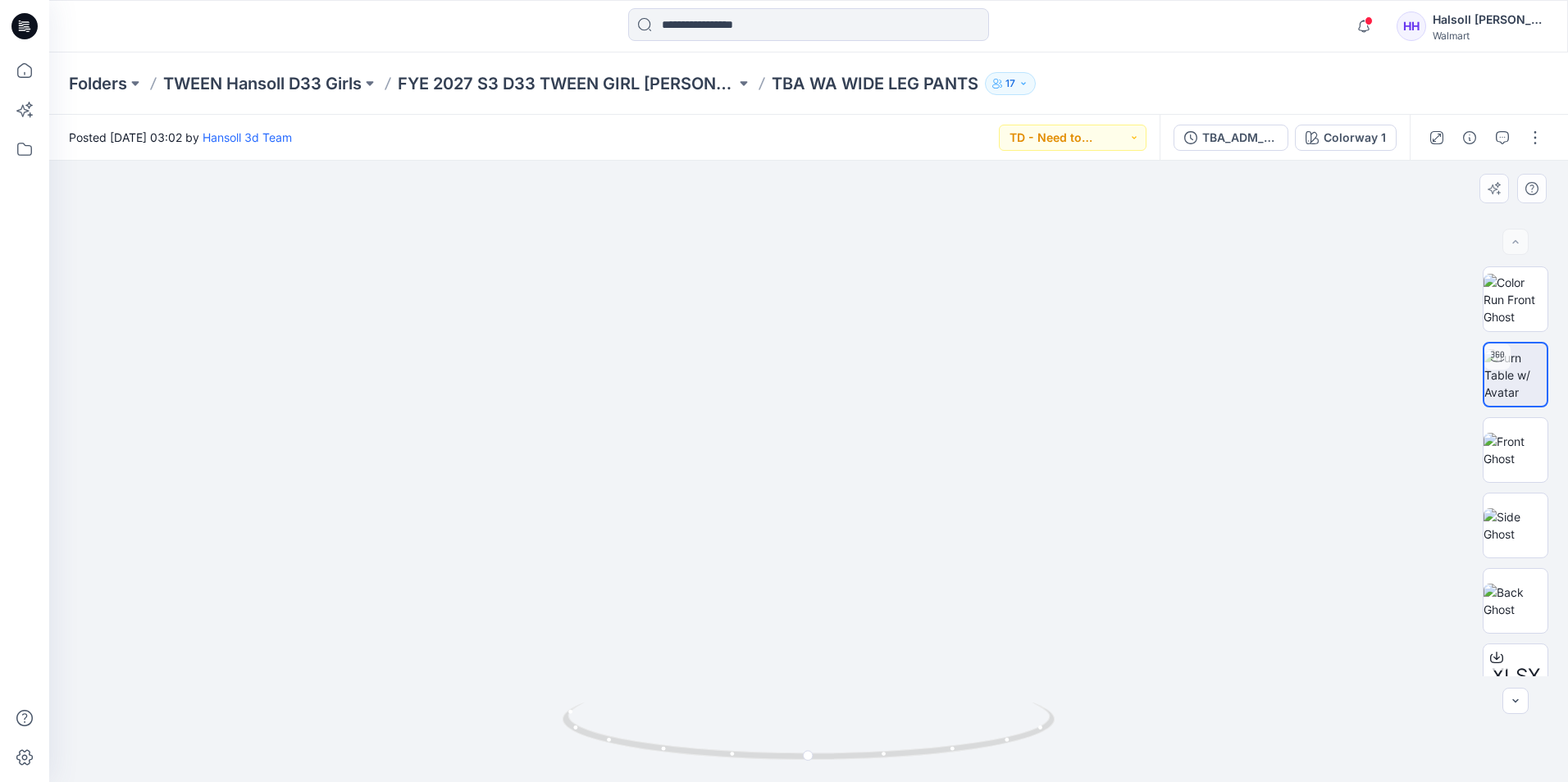
drag, startPoint x: 828, startPoint y: 205, endPoint x: 836, endPoint y: 332, distance: 127.3
drag, startPoint x: 827, startPoint y: 767, endPoint x: 920, endPoint y: 772, distance: 93.1
click at [921, 772] on img at bounding box center [809, 742] width 492 height 79
drag, startPoint x: 917, startPoint y: 772, endPoint x: 865, endPoint y: 776, distance: 52.2
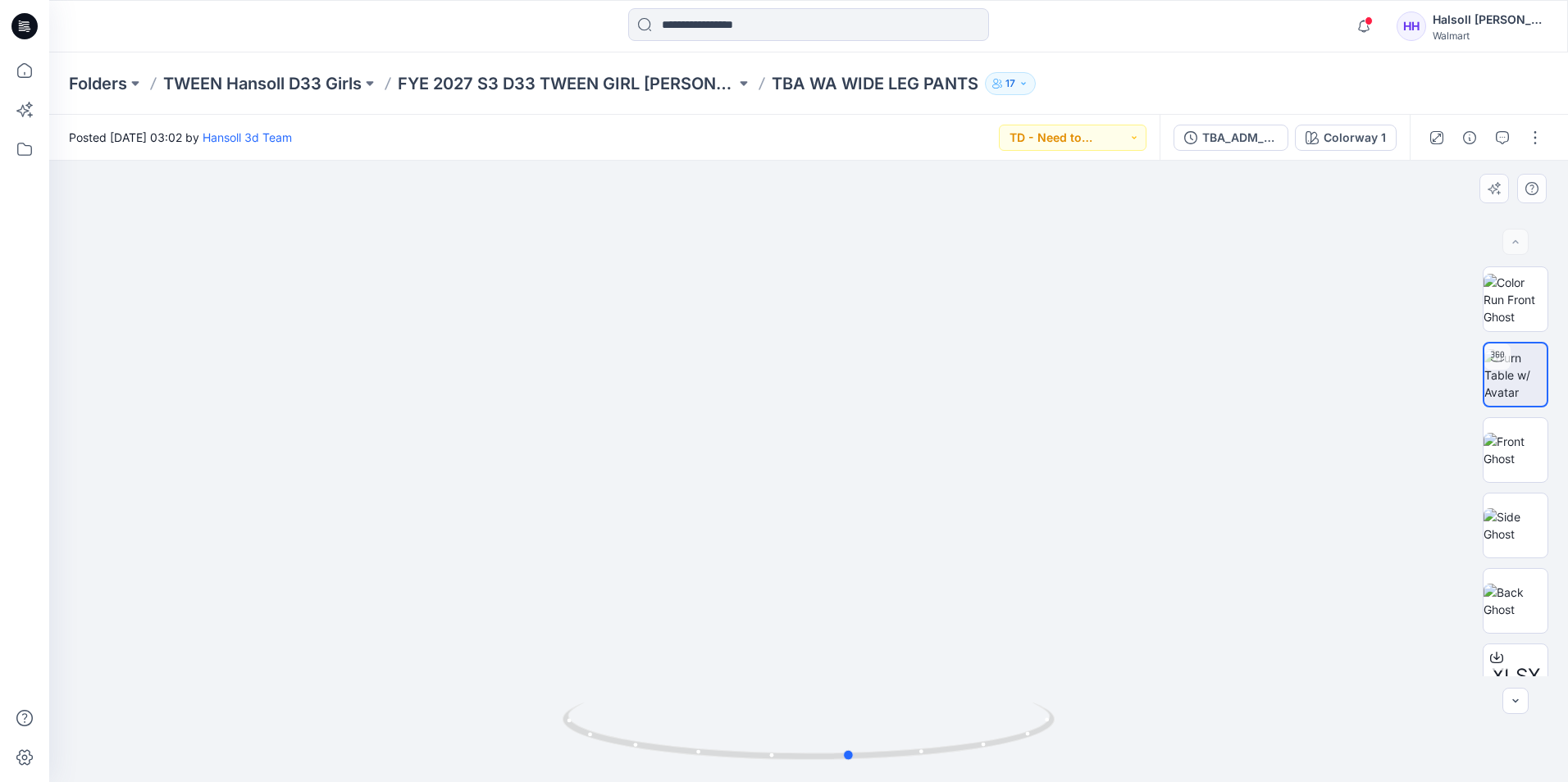
click at [865, 776] on img at bounding box center [809, 742] width 492 height 79
click at [543, 70] on div "Folders TWEEN Hansoll D33 Girls FYE 2027 S3 D33 TWEEN GIRL HANSOLL TBA WA WIDE …" at bounding box center [809, 83] width 1519 height 62
click at [547, 87] on p "FYE 2027 S3 D33 TWEEN GIRL [PERSON_NAME]" at bounding box center [566, 83] width 338 height 23
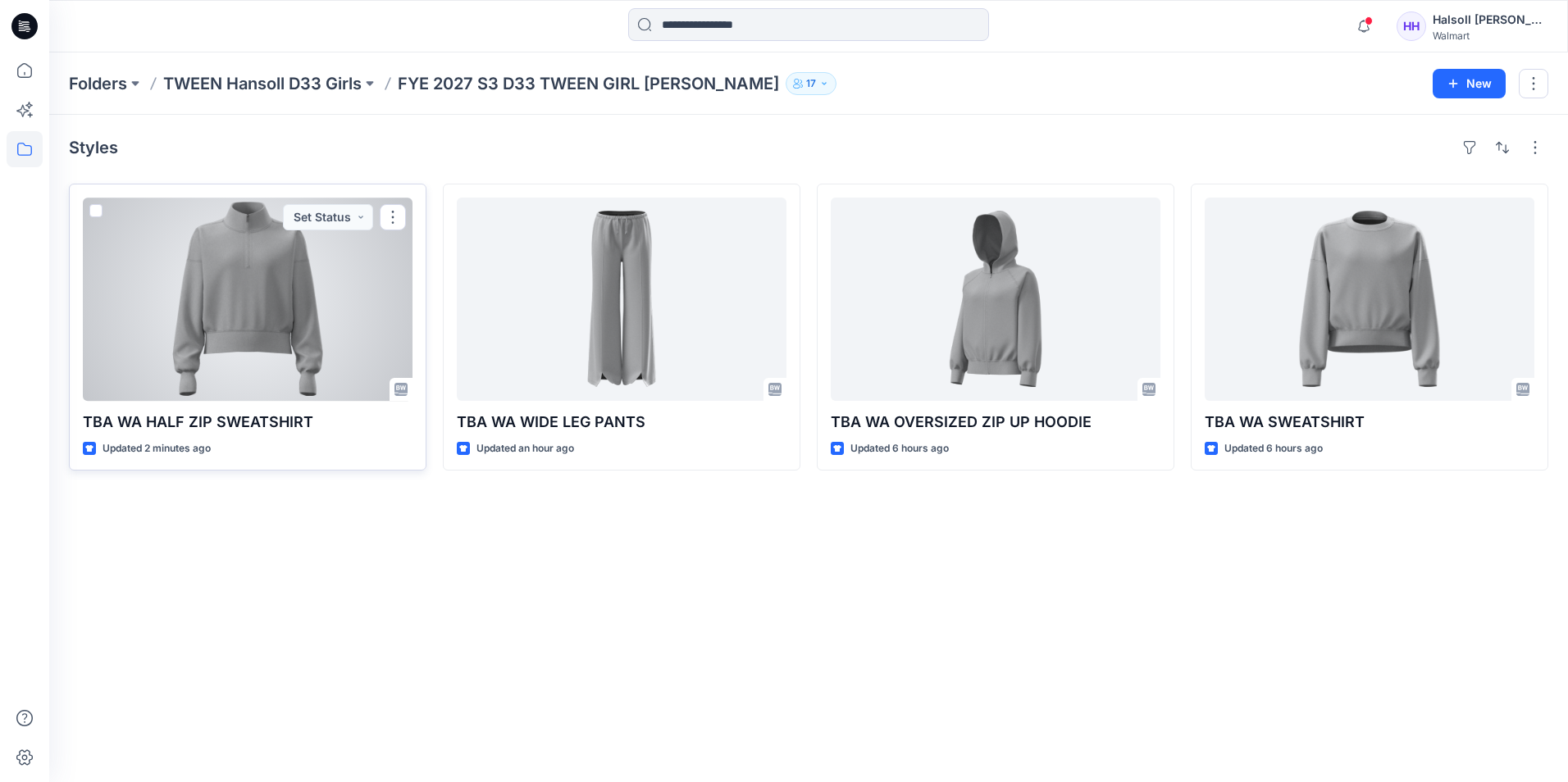
click at [303, 289] on div at bounding box center [248, 299] width 330 height 203
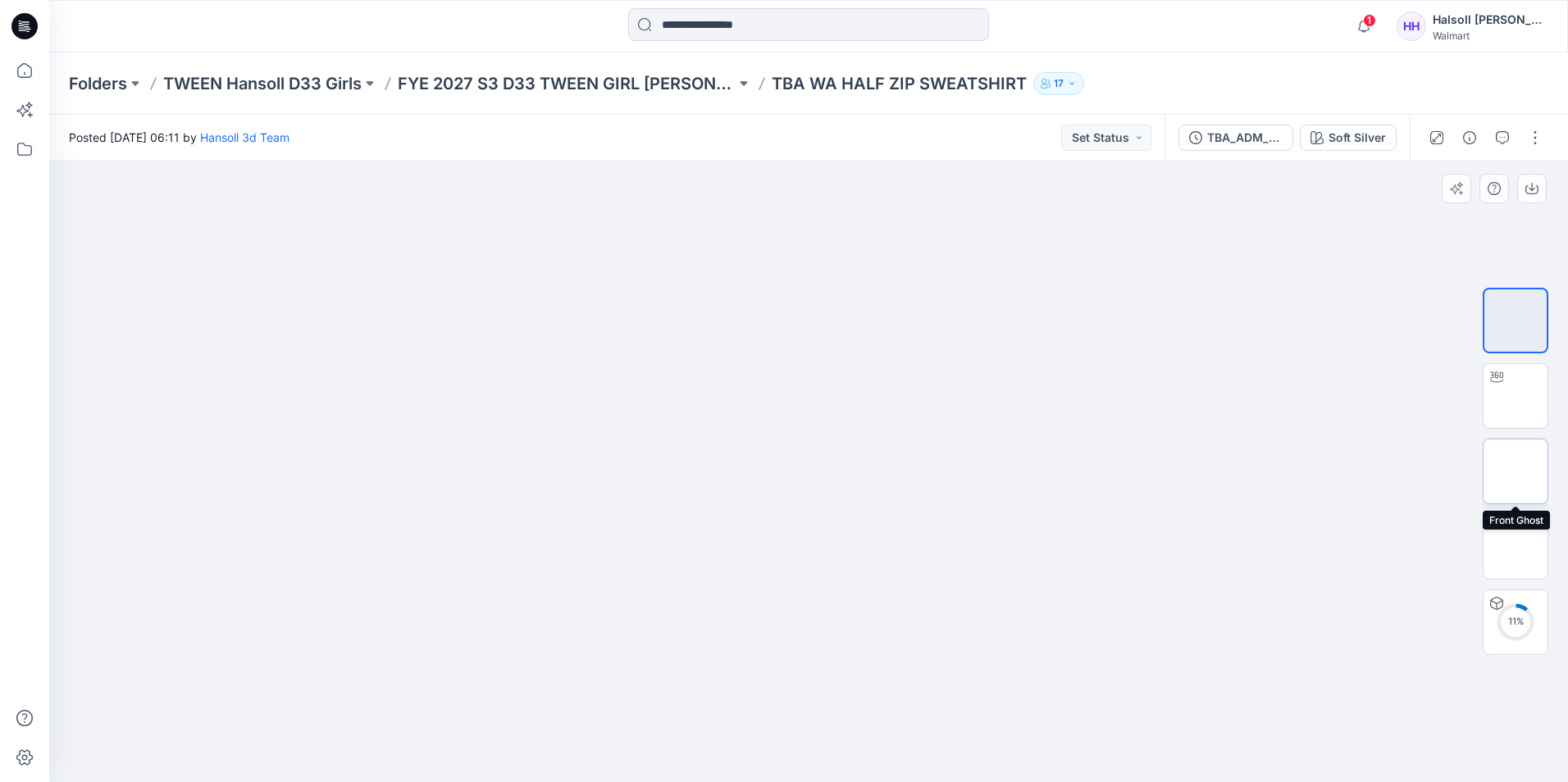
click at [1516, 472] on img at bounding box center [1516, 472] width 0 height 0
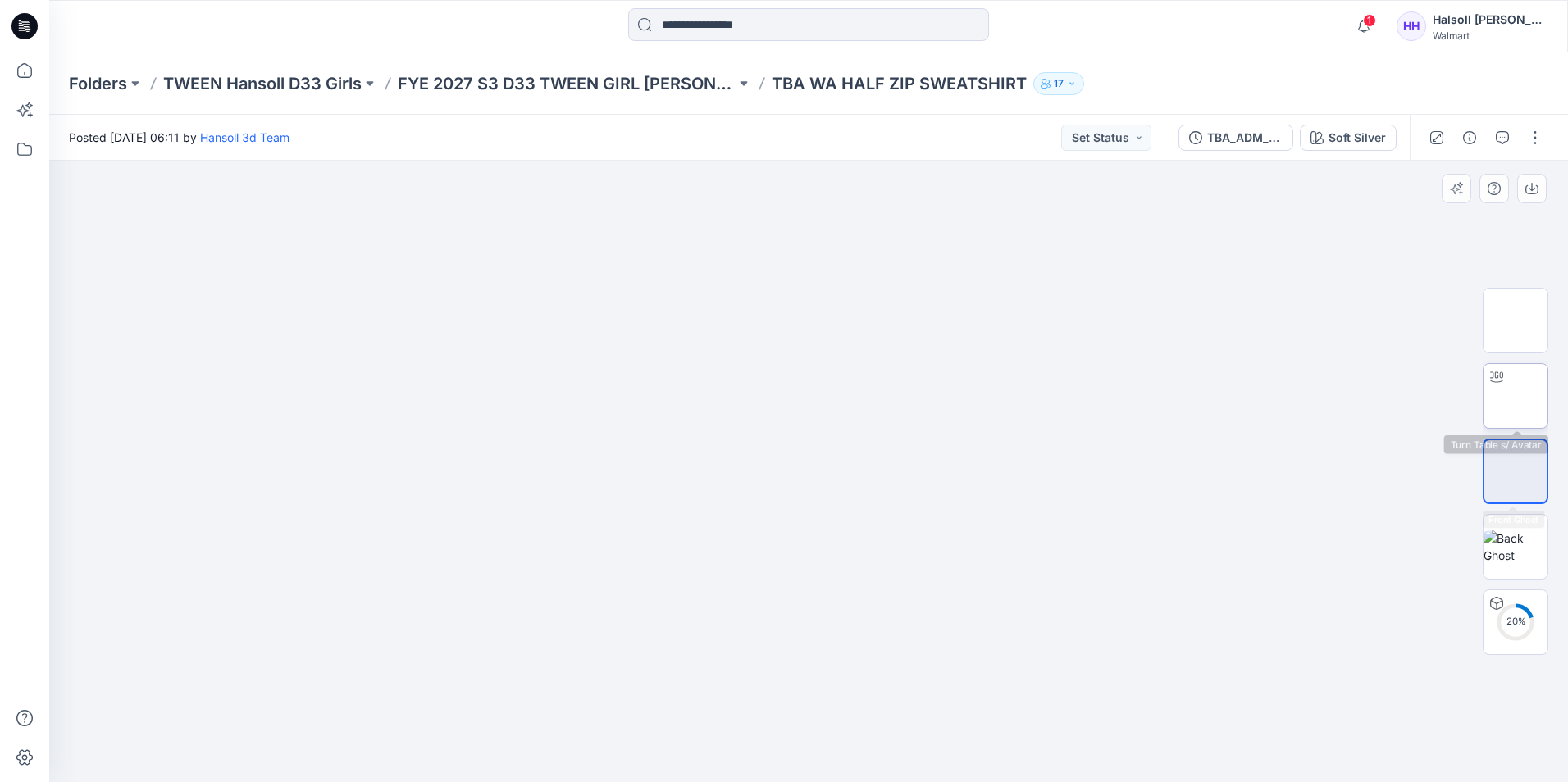
click at [1516, 396] on img at bounding box center [1516, 396] width 0 height 0
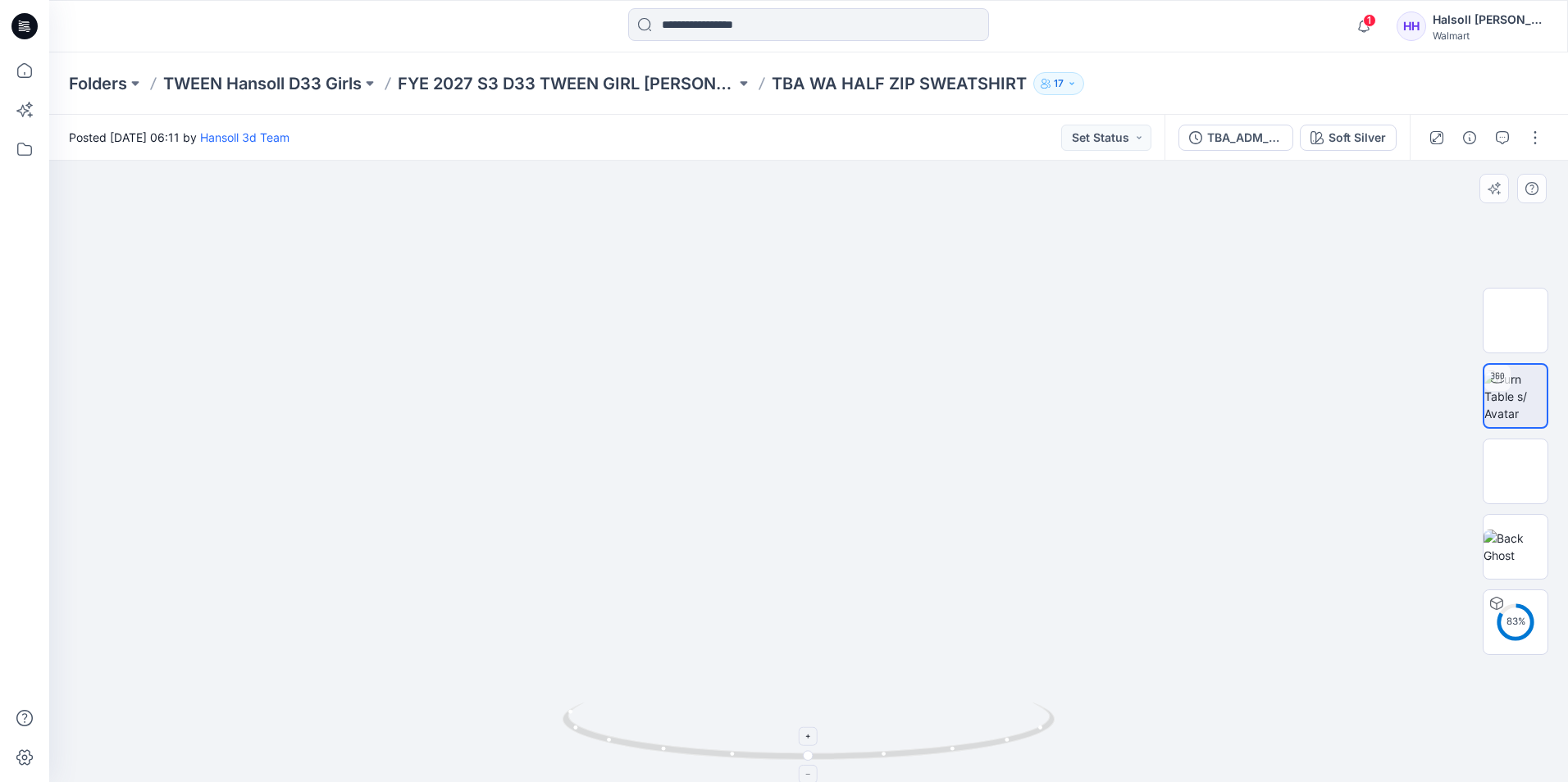
drag, startPoint x: 835, startPoint y: 450, endPoint x: 780, endPoint y: 714, distance: 269.7
click at [793, 781] on html "1 Notifications Hansoll 3d Team shared TBA_ADM_SC WA WIDE LEG PANTS_ASTM in FYE…" at bounding box center [784, 391] width 1568 height 782
drag, startPoint x: 772, startPoint y: 436, endPoint x: 620, endPoint y: 479, distance: 158.0
drag, startPoint x: 842, startPoint y: 764, endPoint x: 533, endPoint y: 752, distance: 309.2
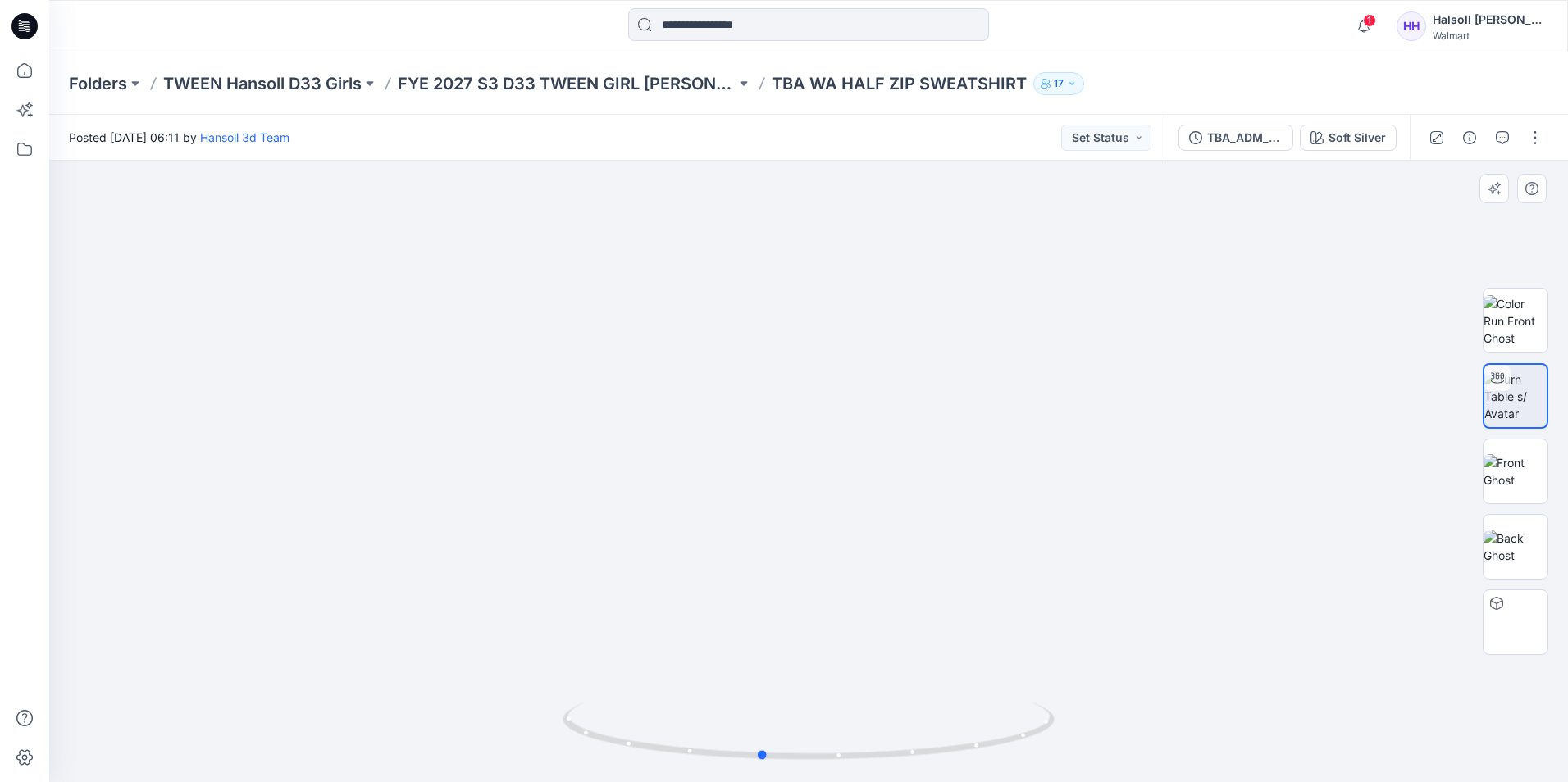
click at [794, 765] on img at bounding box center [809, 742] width 492 height 79
drag, startPoint x: 736, startPoint y: 561, endPoint x: 754, endPoint y: 391, distance: 171.0
drag, startPoint x: 568, startPoint y: 627, endPoint x: 599, endPoint y: 514, distance: 117.2
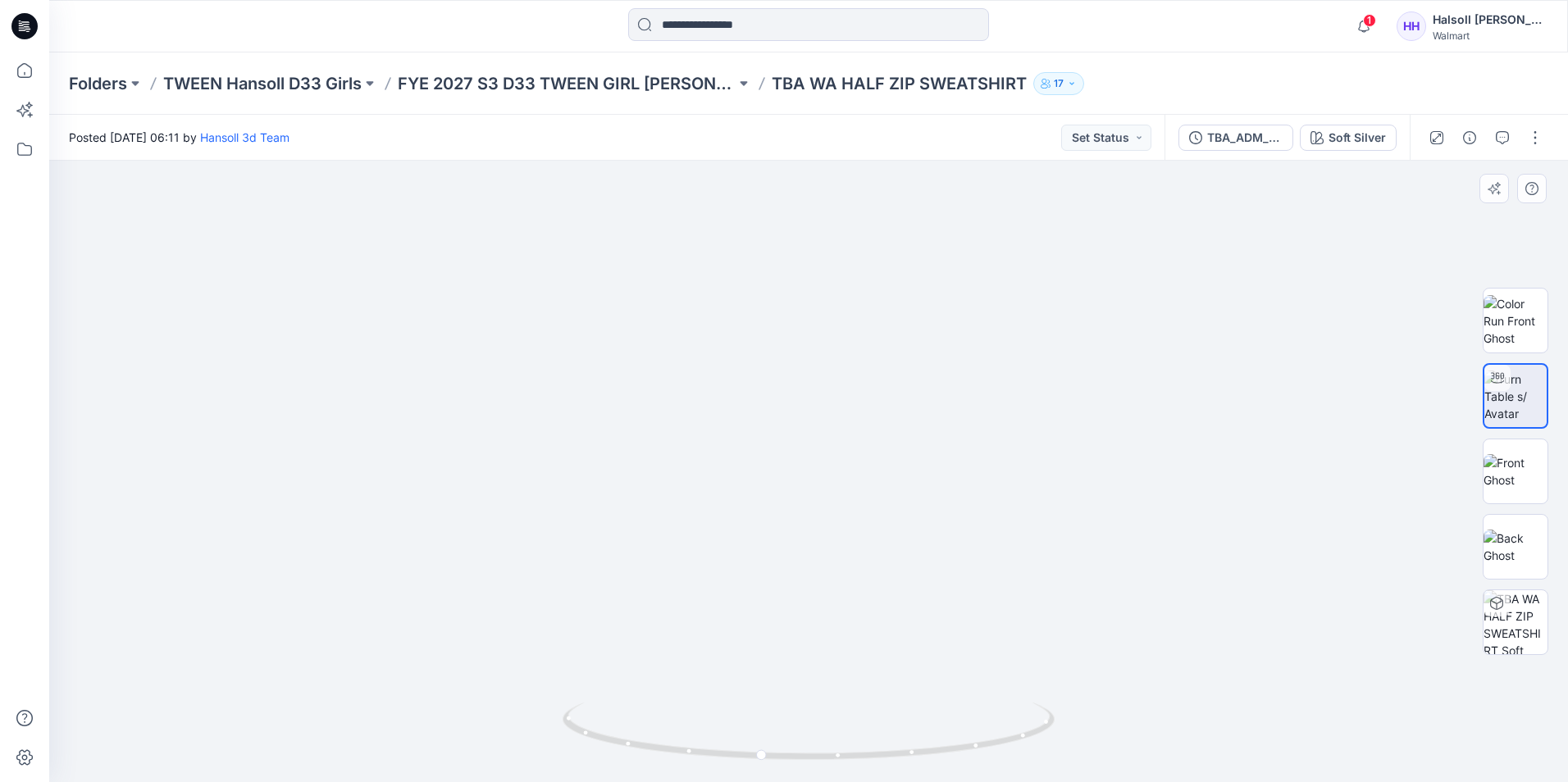
drag, startPoint x: 1005, startPoint y: 352, endPoint x: 874, endPoint y: 433, distance: 154.0
click at [629, 75] on p "FYE 2027 S3 D33 TWEEN GIRL [PERSON_NAME]" at bounding box center [566, 83] width 338 height 23
